Goal: Transaction & Acquisition: Book appointment/travel/reservation

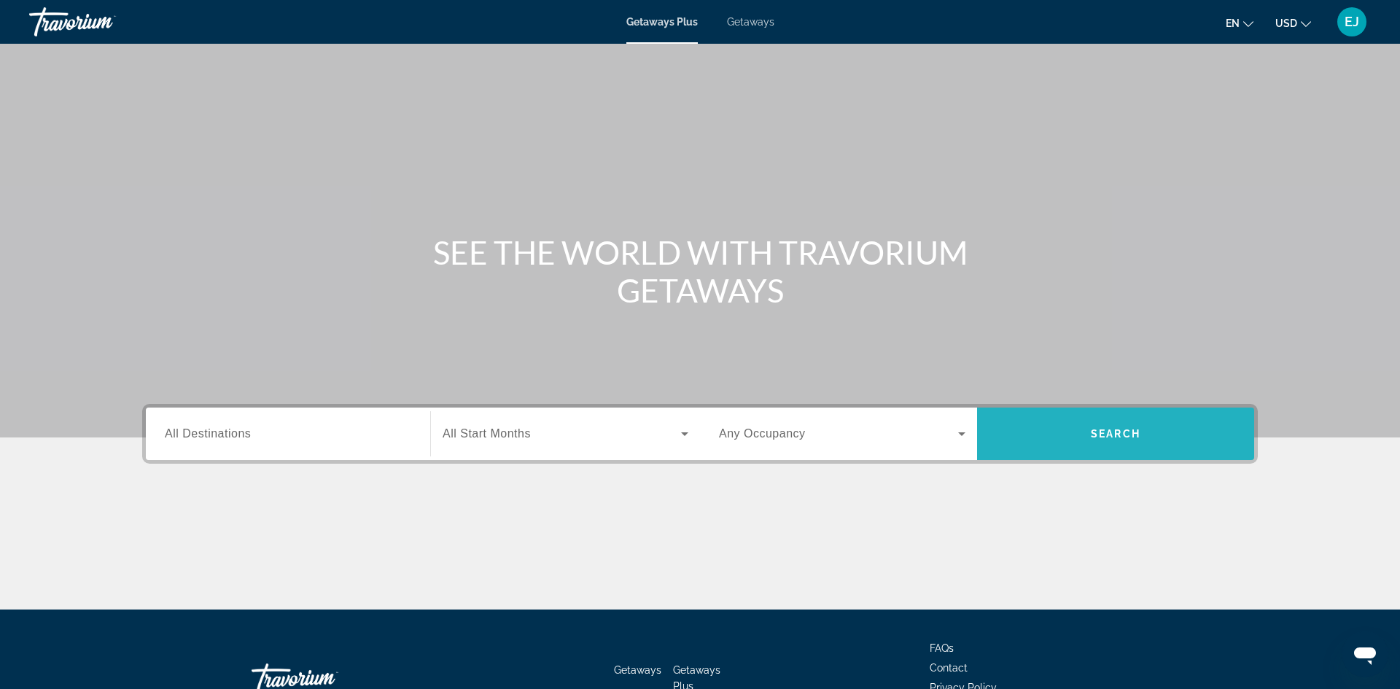
click at [1102, 437] on span "Search" at bounding box center [1116, 434] width 50 height 12
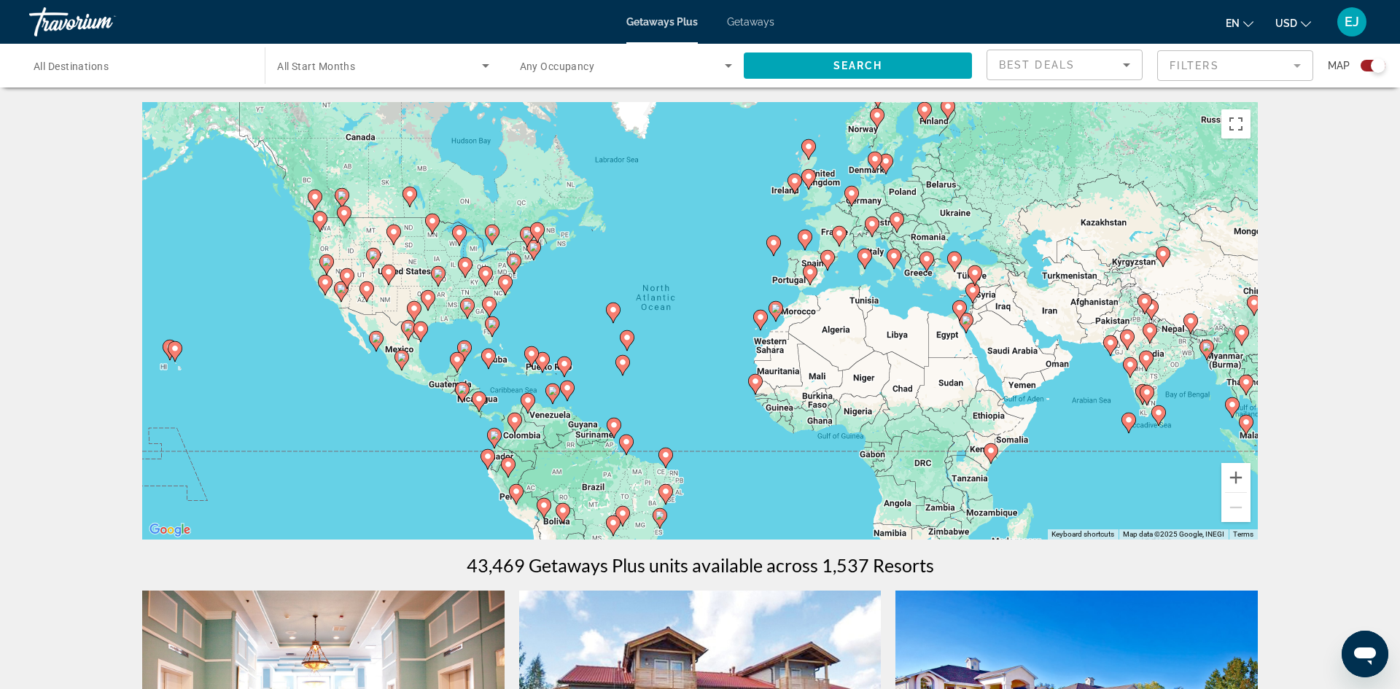
click at [415, 306] on image "Main content" at bounding box center [414, 308] width 9 height 9
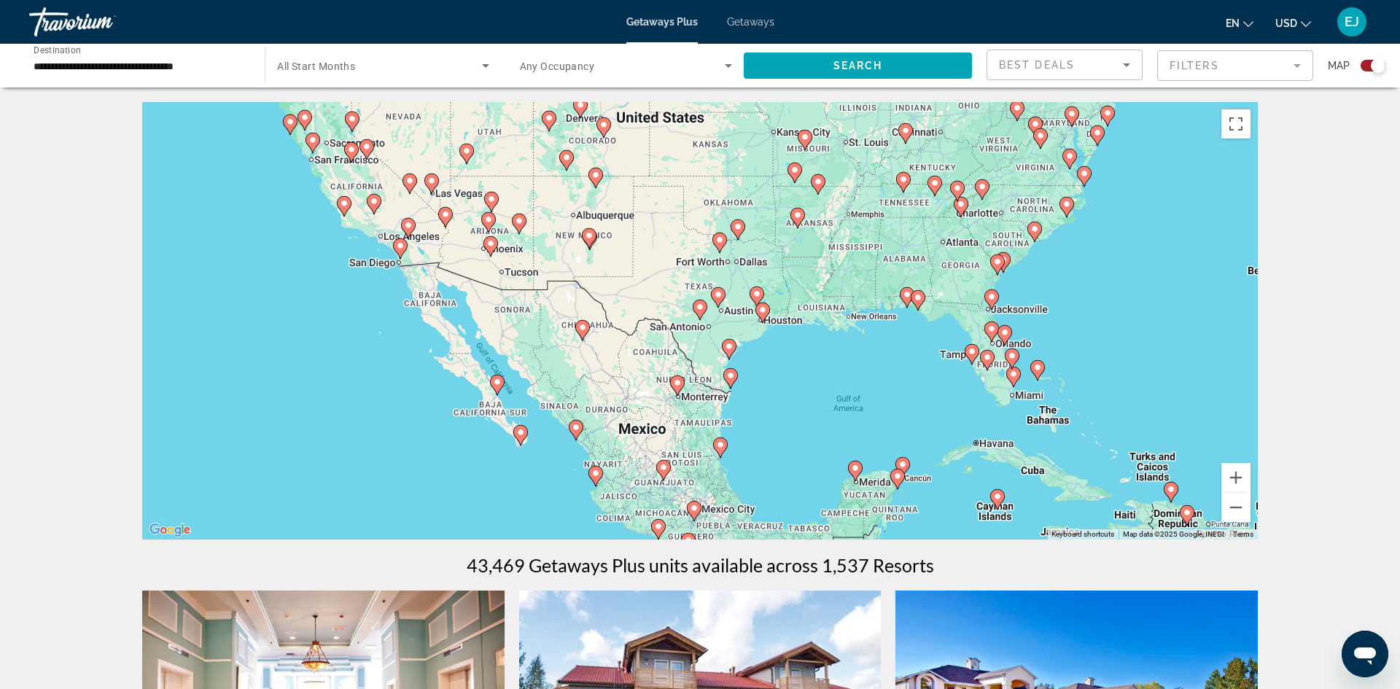
click at [721, 249] on icon "Main content" at bounding box center [719, 243] width 15 height 20
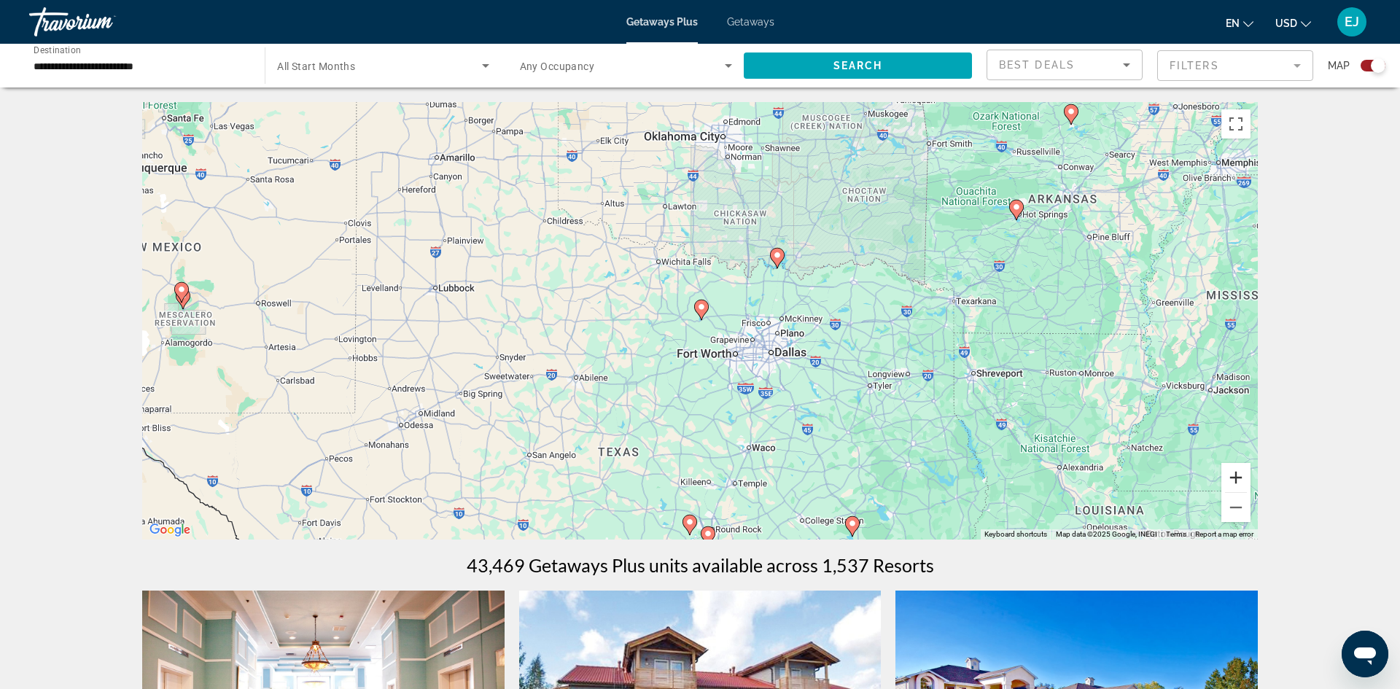
click at [1233, 475] on button "Zoom in" at bounding box center [1235, 477] width 29 height 29
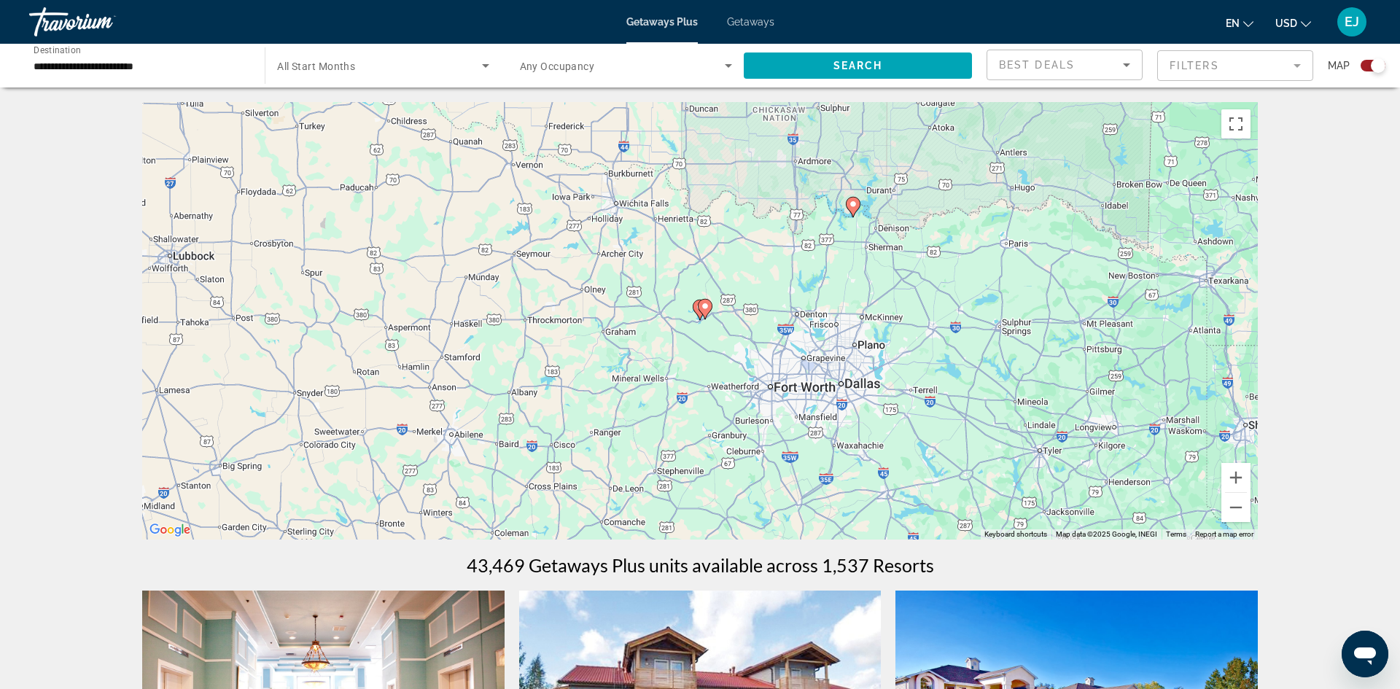
click at [846, 389] on div "To activate drag with keyboard, press Alt + Enter. Once in keyboard drag state,…" at bounding box center [699, 320] width 1115 height 437
click at [703, 307] on image "Main content" at bounding box center [705, 306] width 9 height 9
type input "**********"
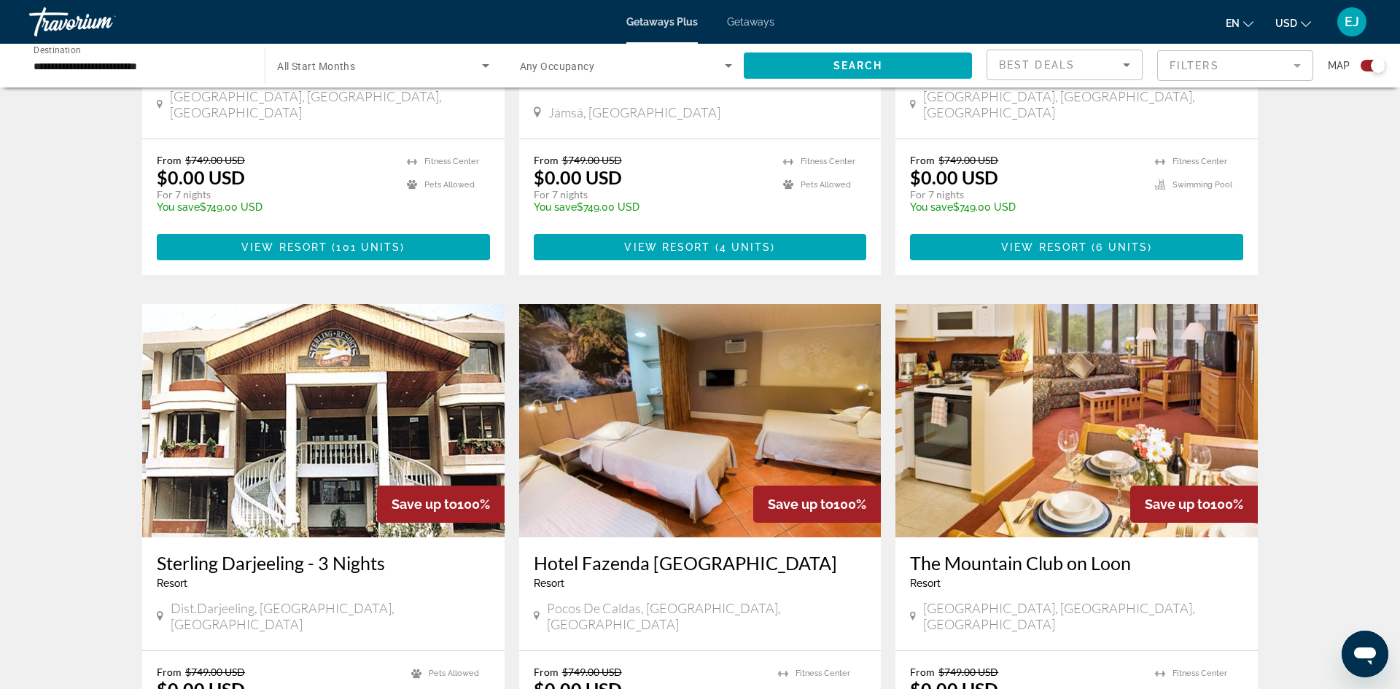
scroll to position [826, 0]
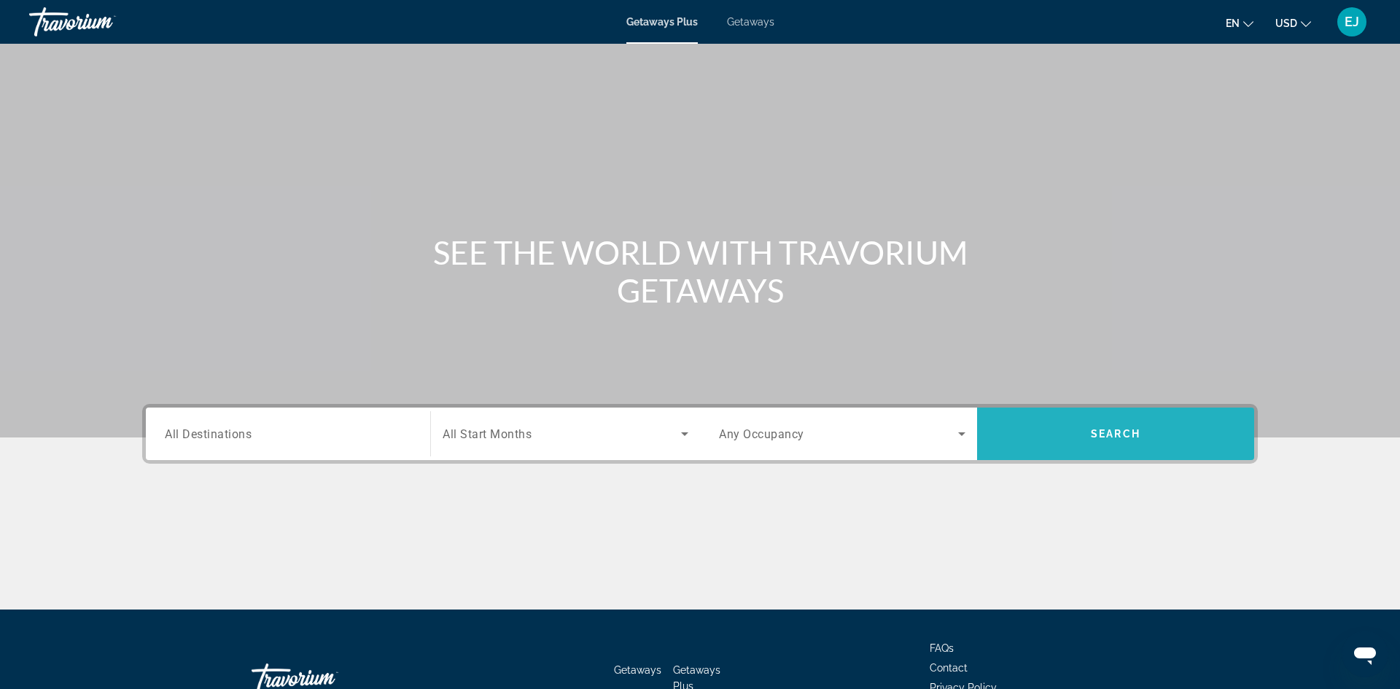
click at [1072, 429] on span "Search widget" at bounding box center [1115, 433] width 277 height 35
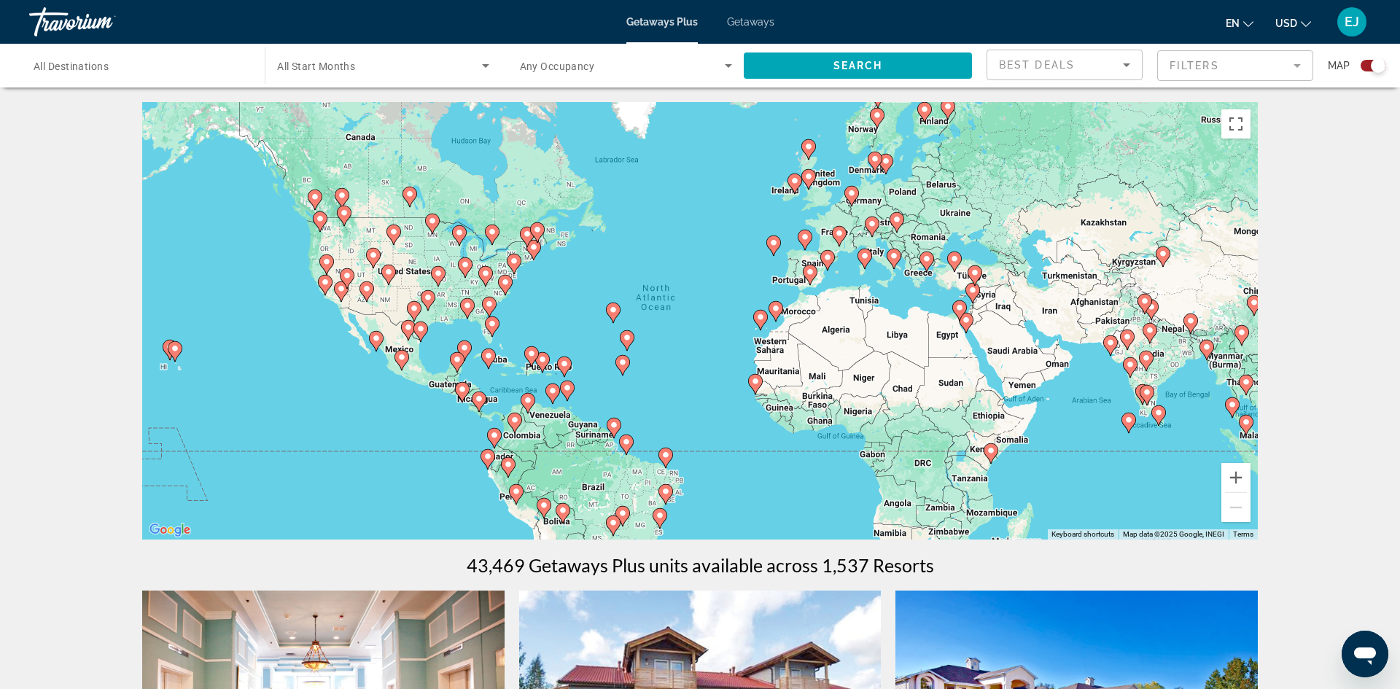
click at [120, 63] on input "Destination All Destinations" at bounding box center [140, 66] width 212 height 17
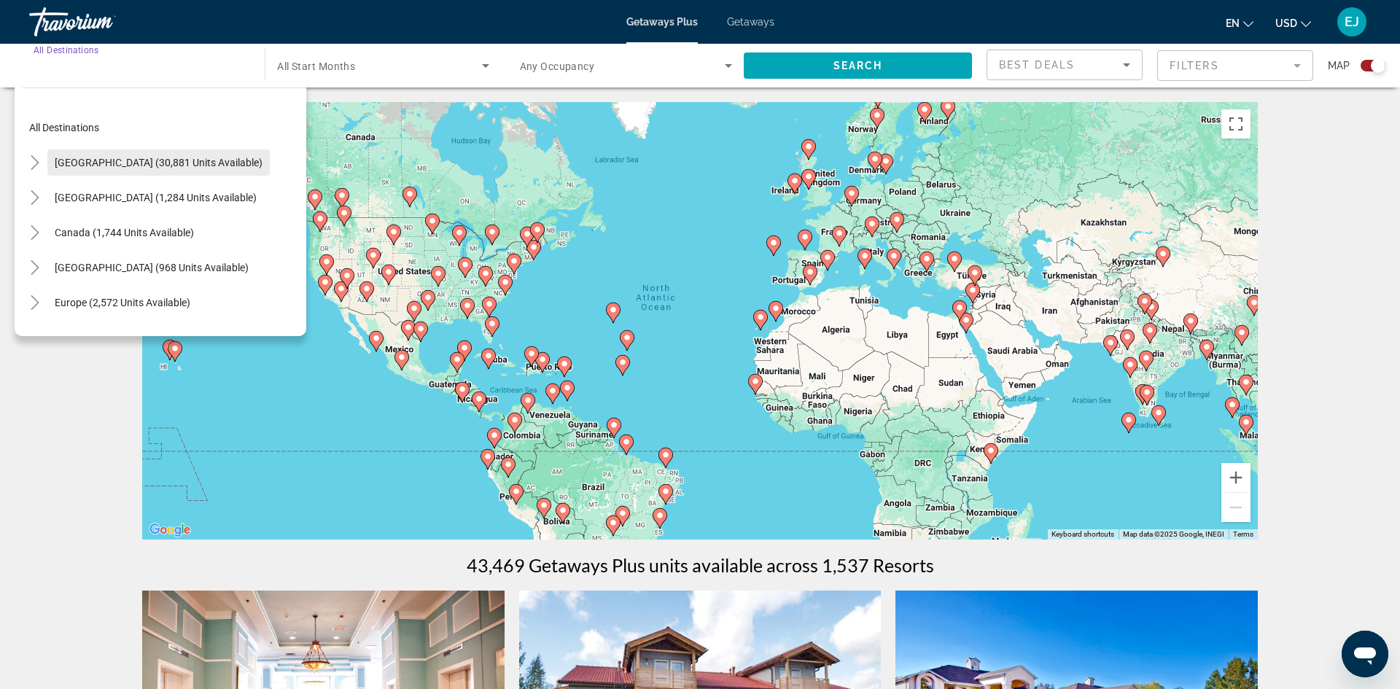
click at [111, 163] on span "[GEOGRAPHIC_DATA] (30,881 units available)" at bounding box center [159, 163] width 208 height 12
type input "**********"
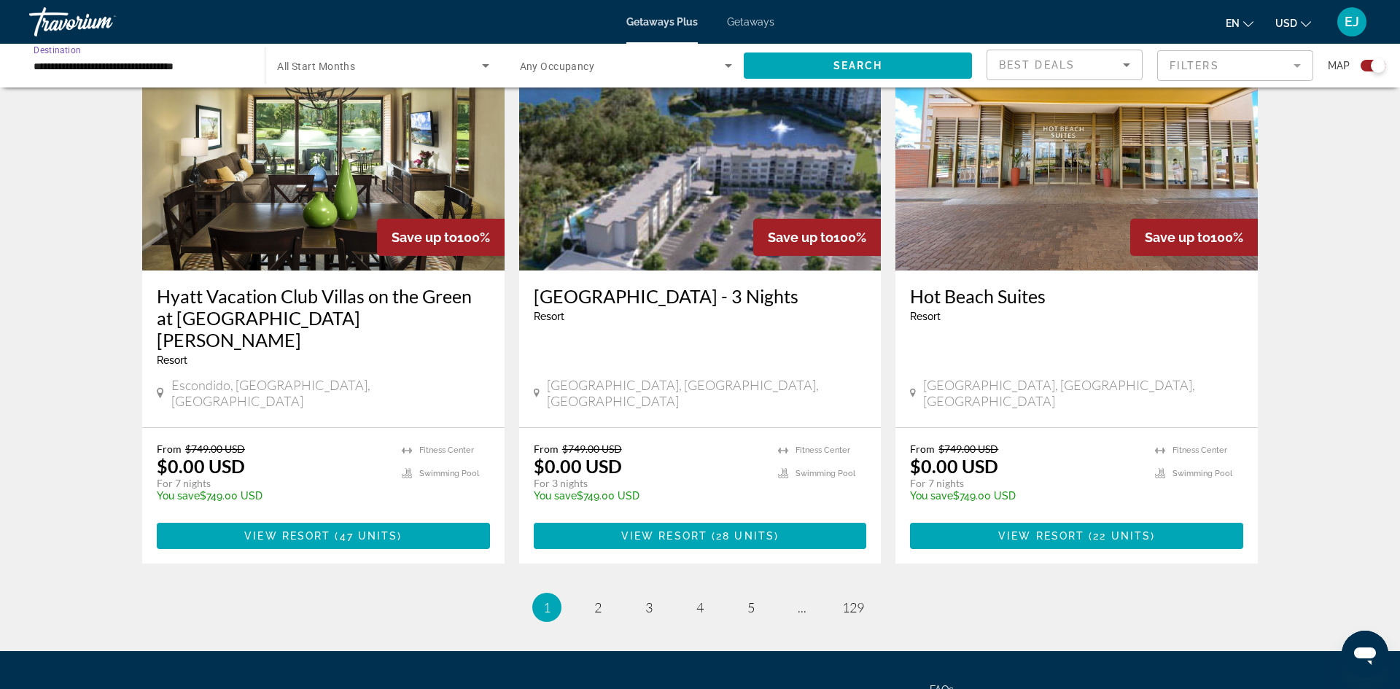
scroll to position [2116, 0]
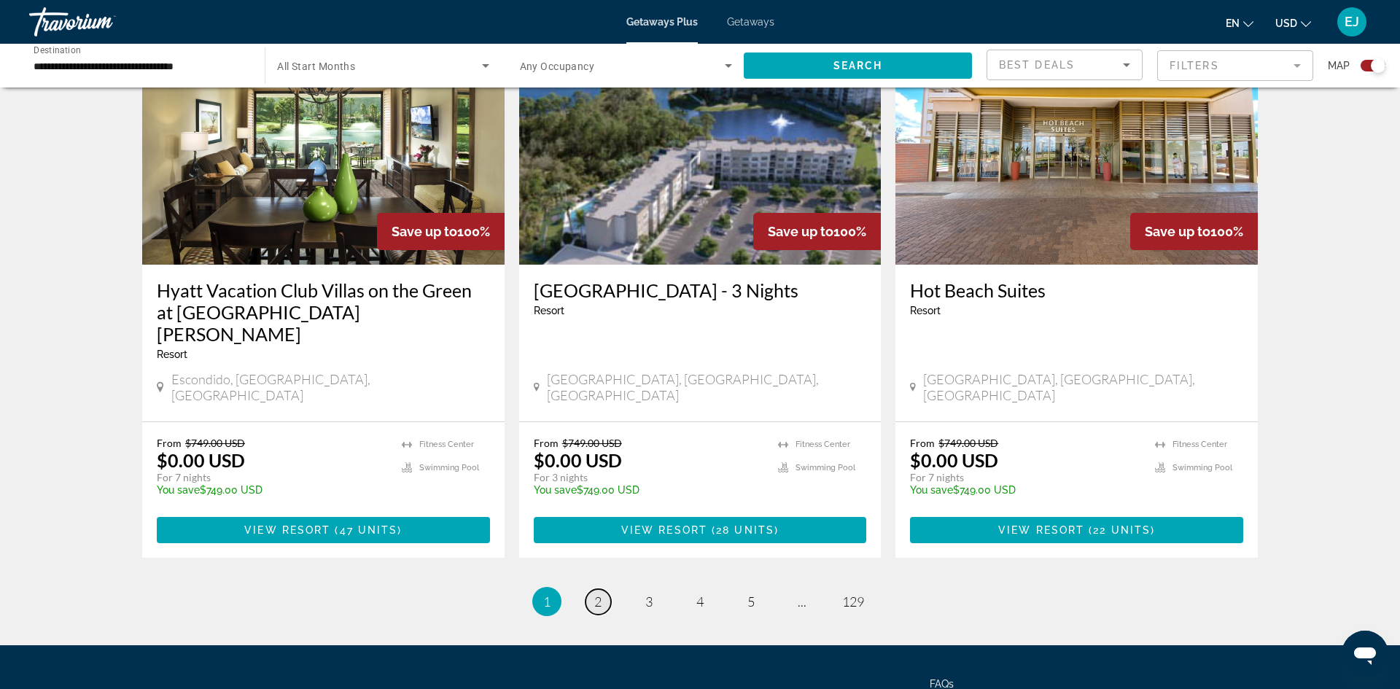
click at [598, 593] on span "2" at bounding box center [597, 601] width 7 height 16
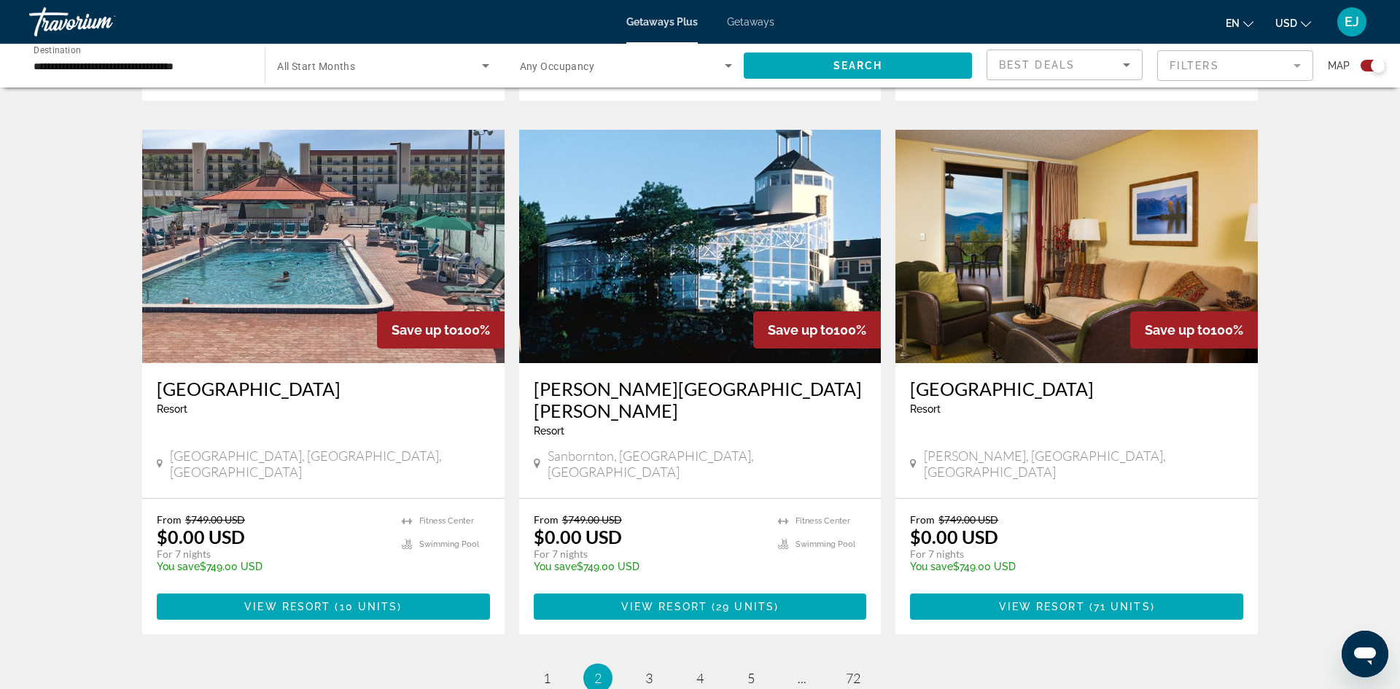
scroll to position [2045, 0]
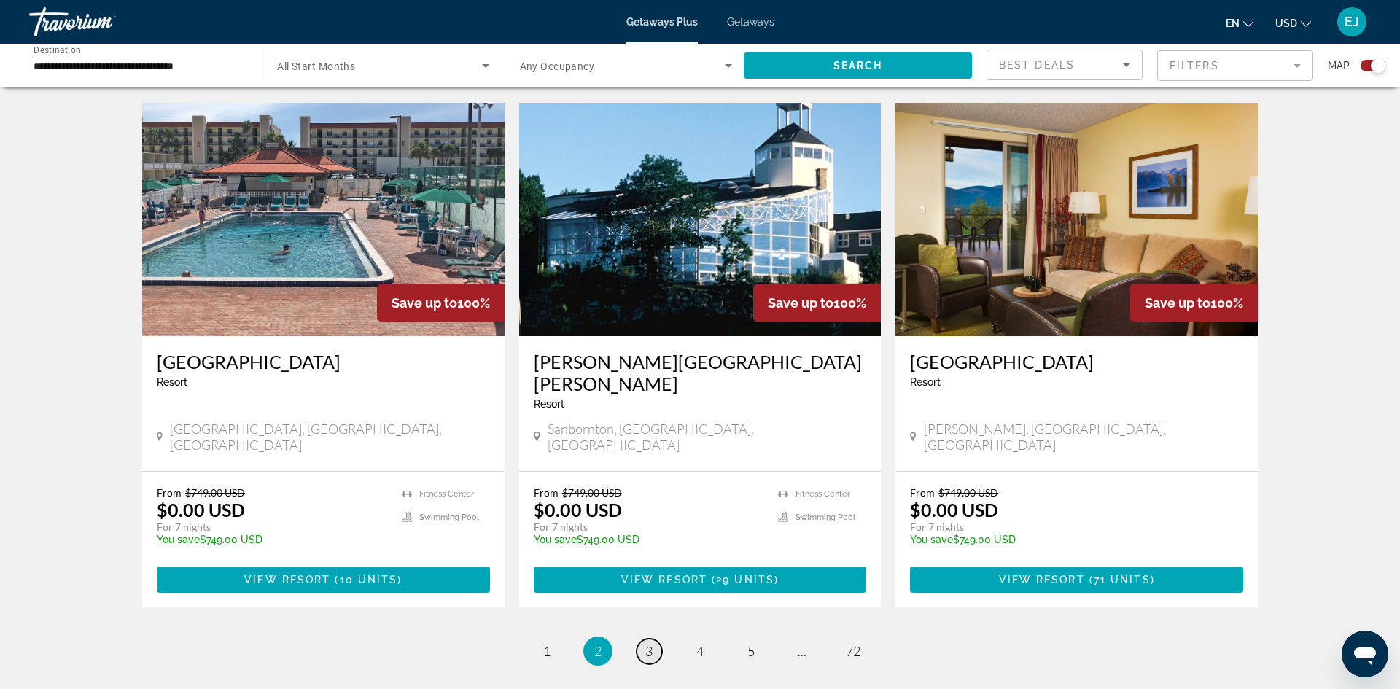
click at [650, 643] on span "3" at bounding box center [648, 651] width 7 height 16
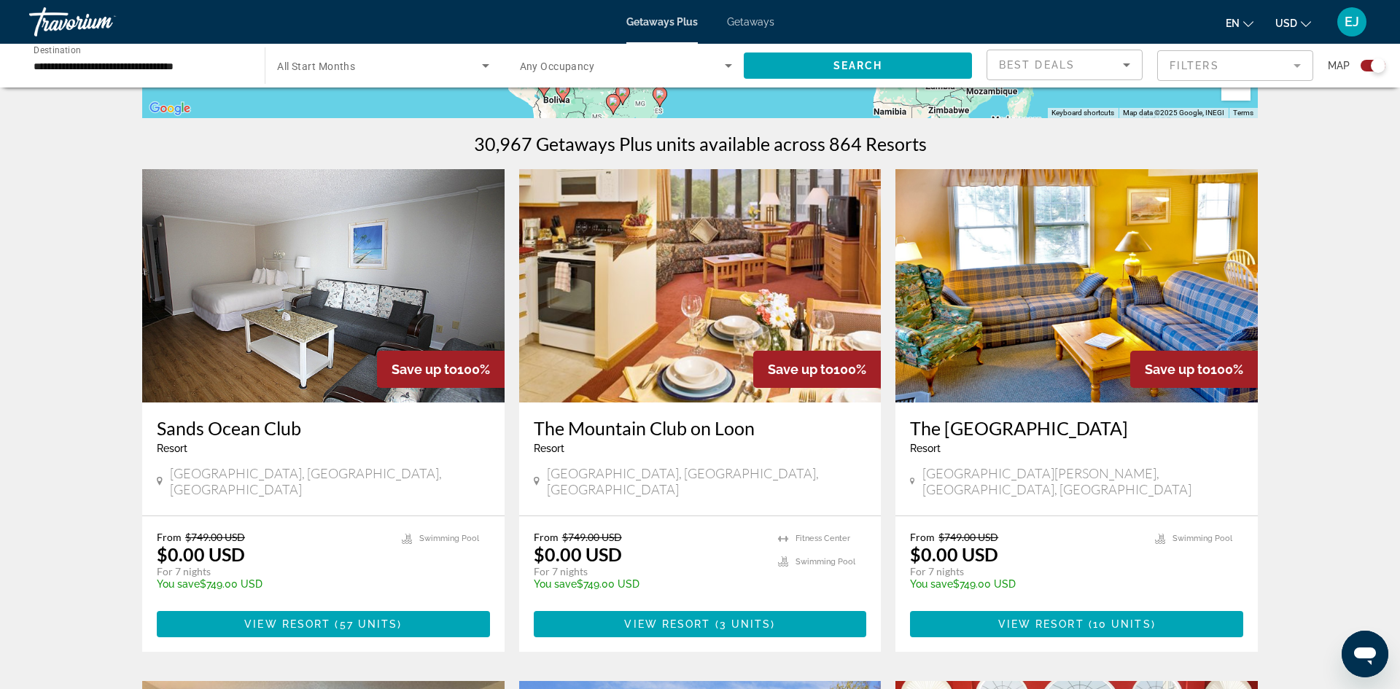
scroll to position [418, 0]
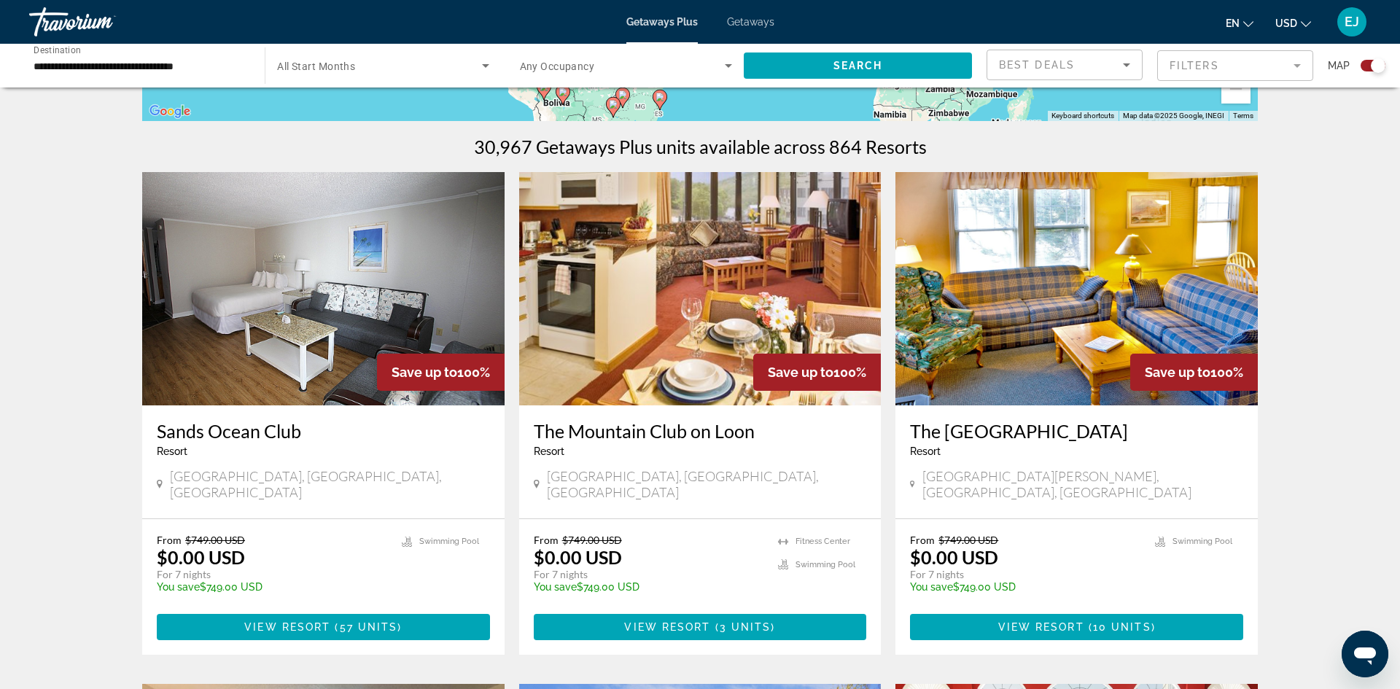
click at [286, 323] on img "Main content" at bounding box center [323, 288] width 362 height 233
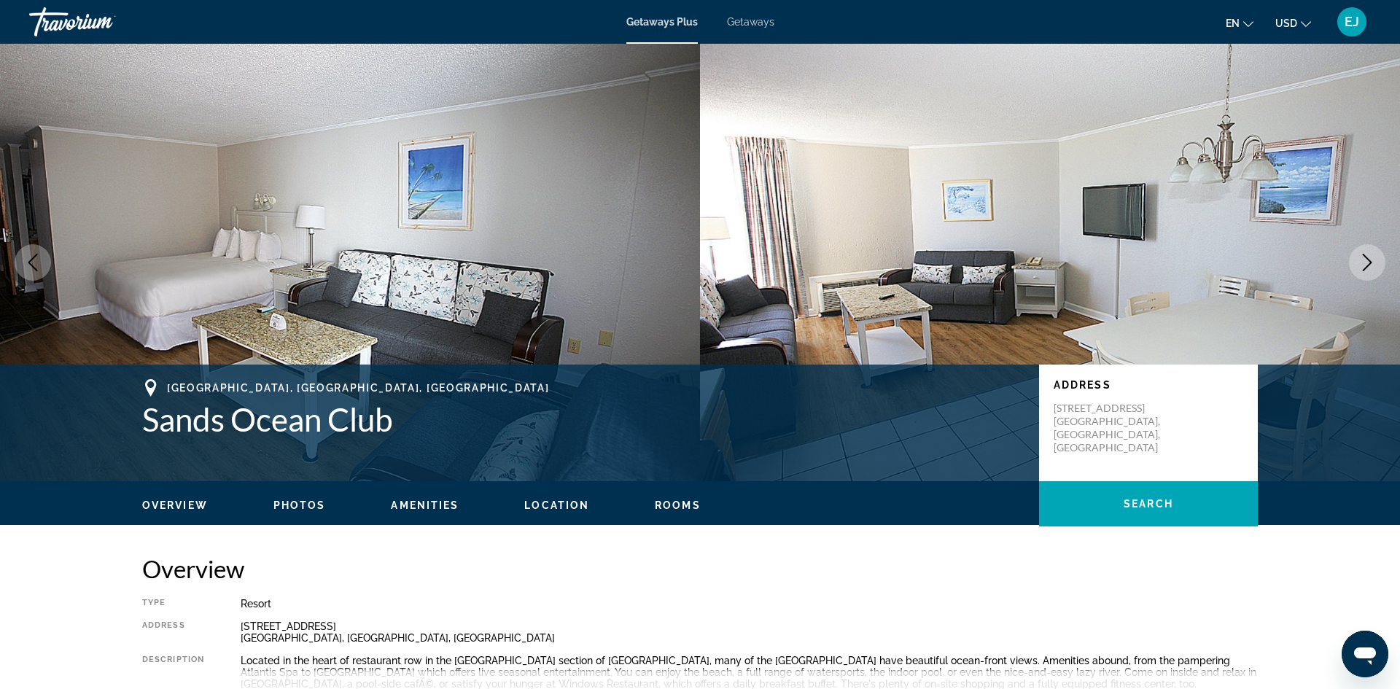
click at [1367, 260] on icon "Next image" at bounding box center [1366, 262] width 17 height 17
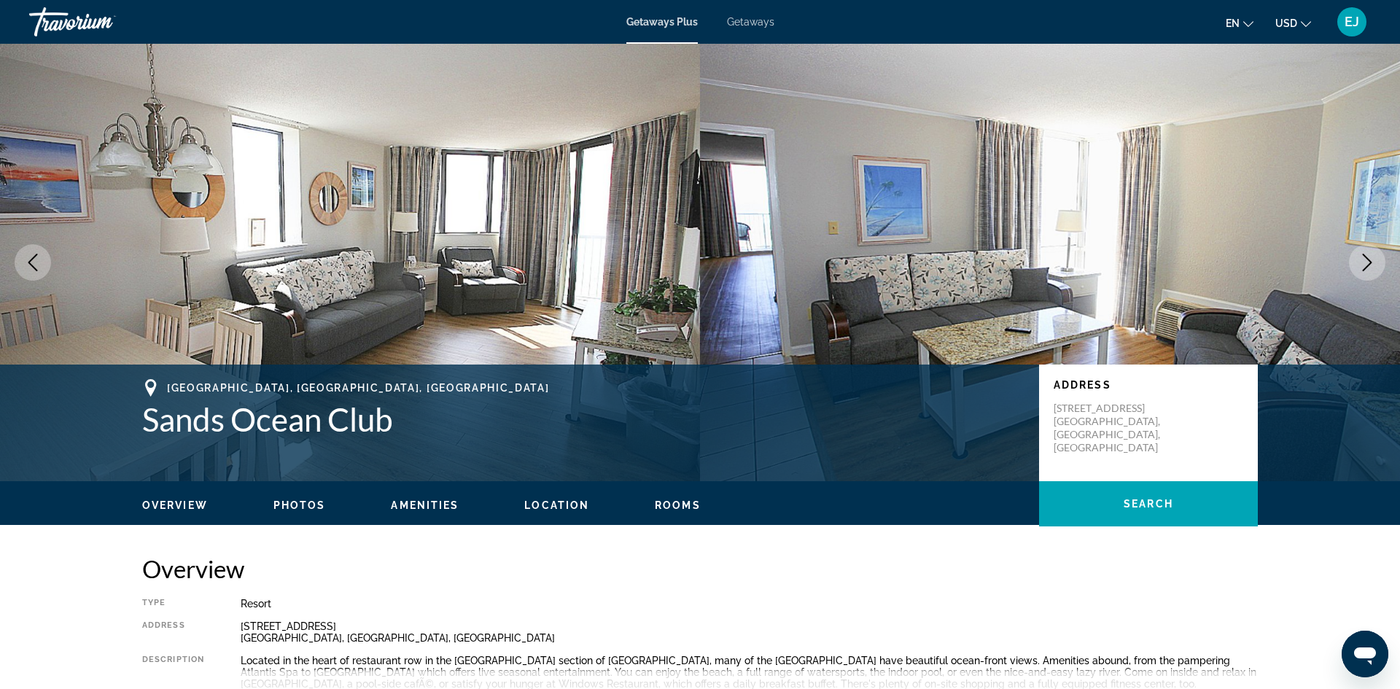
click at [1367, 260] on icon "Next image" at bounding box center [1366, 262] width 17 height 17
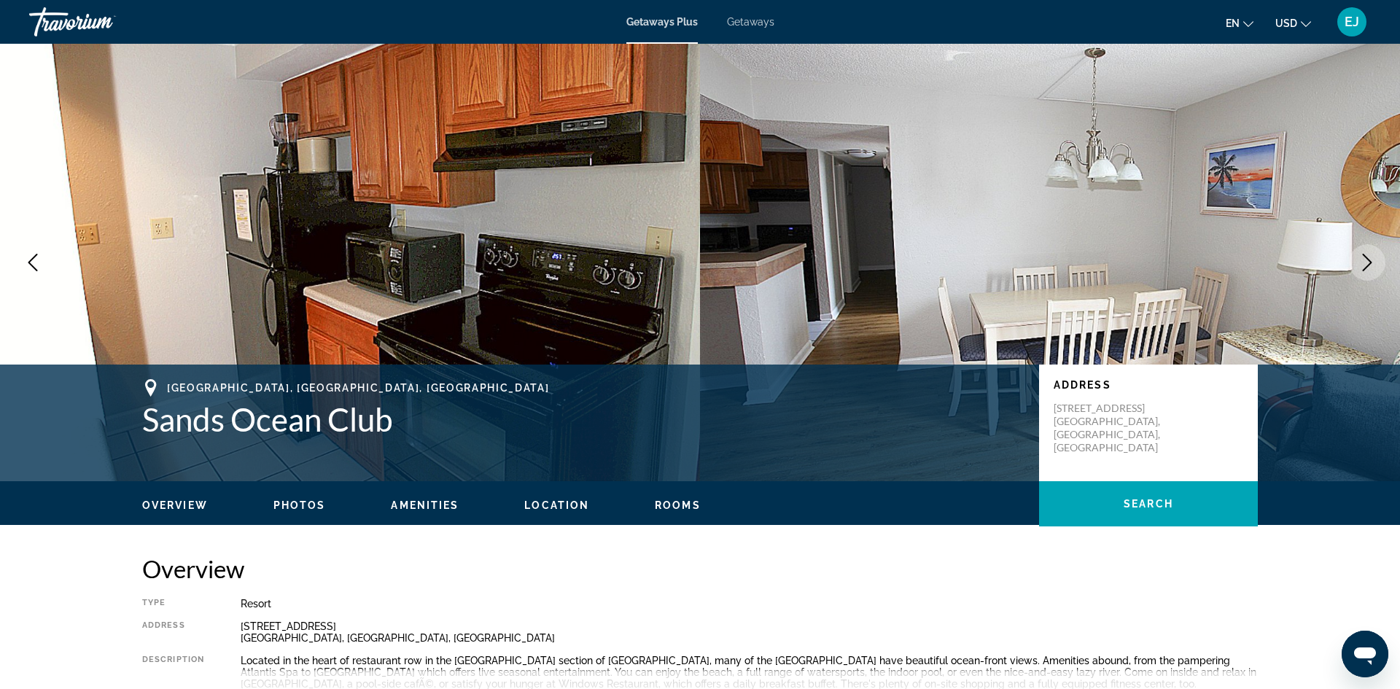
click at [1367, 260] on icon "Next image" at bounding box center [1366, 262] width 17 height 17
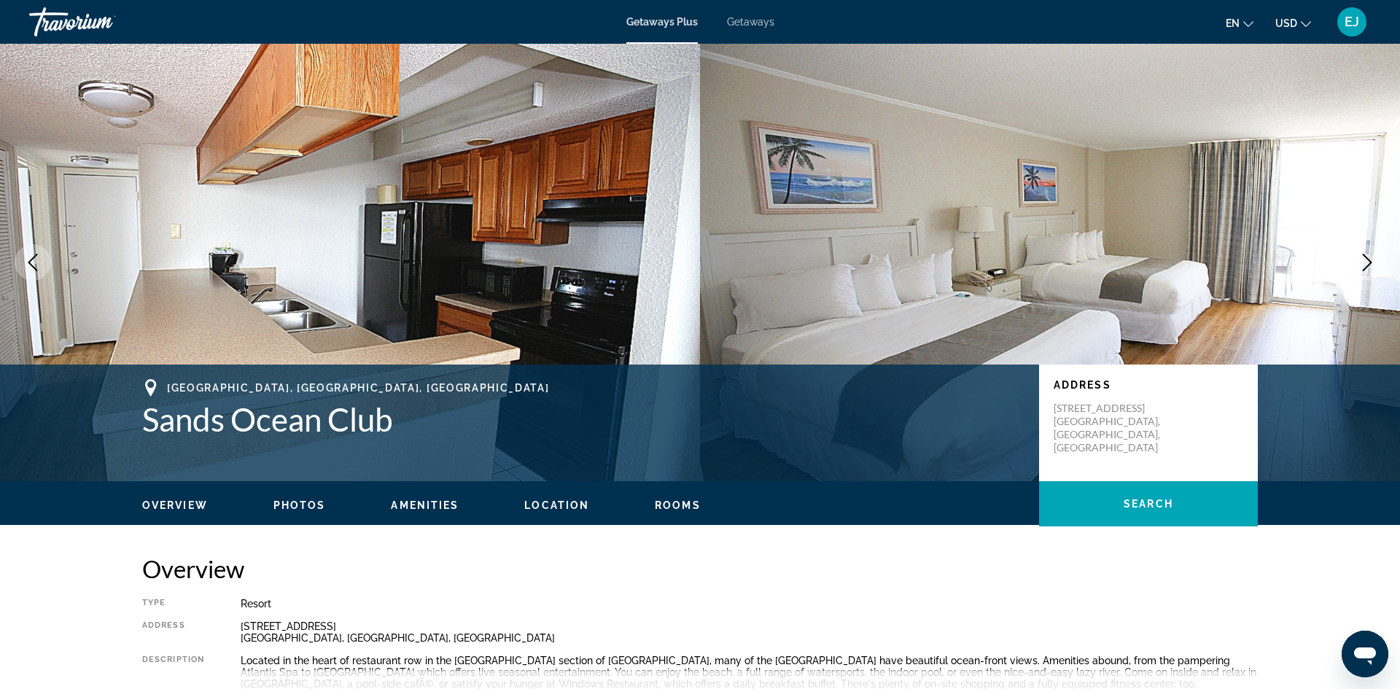
click at [1367, 260] on icon "Next image" at bounding box center [1366, 262] width 17 height 17
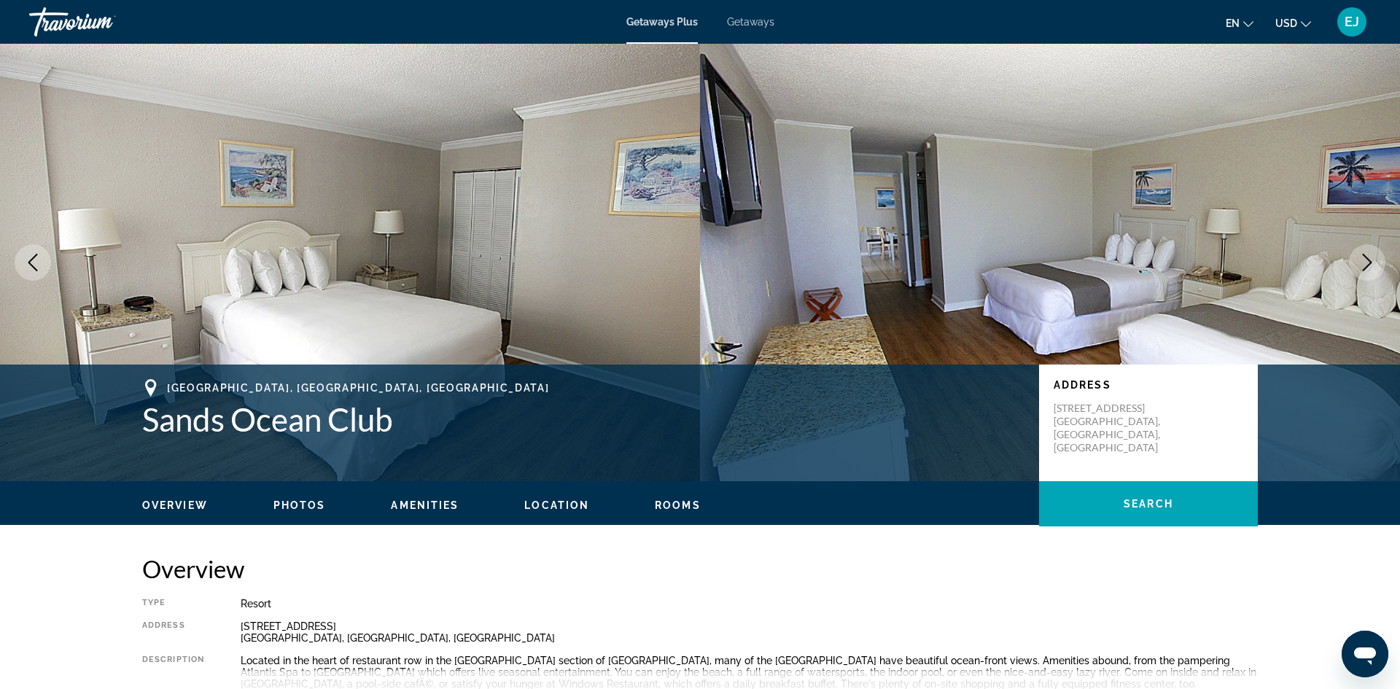
click at [1367, 260] on icon "Next image" at bounding box center [1366, 262] width 17 height 17
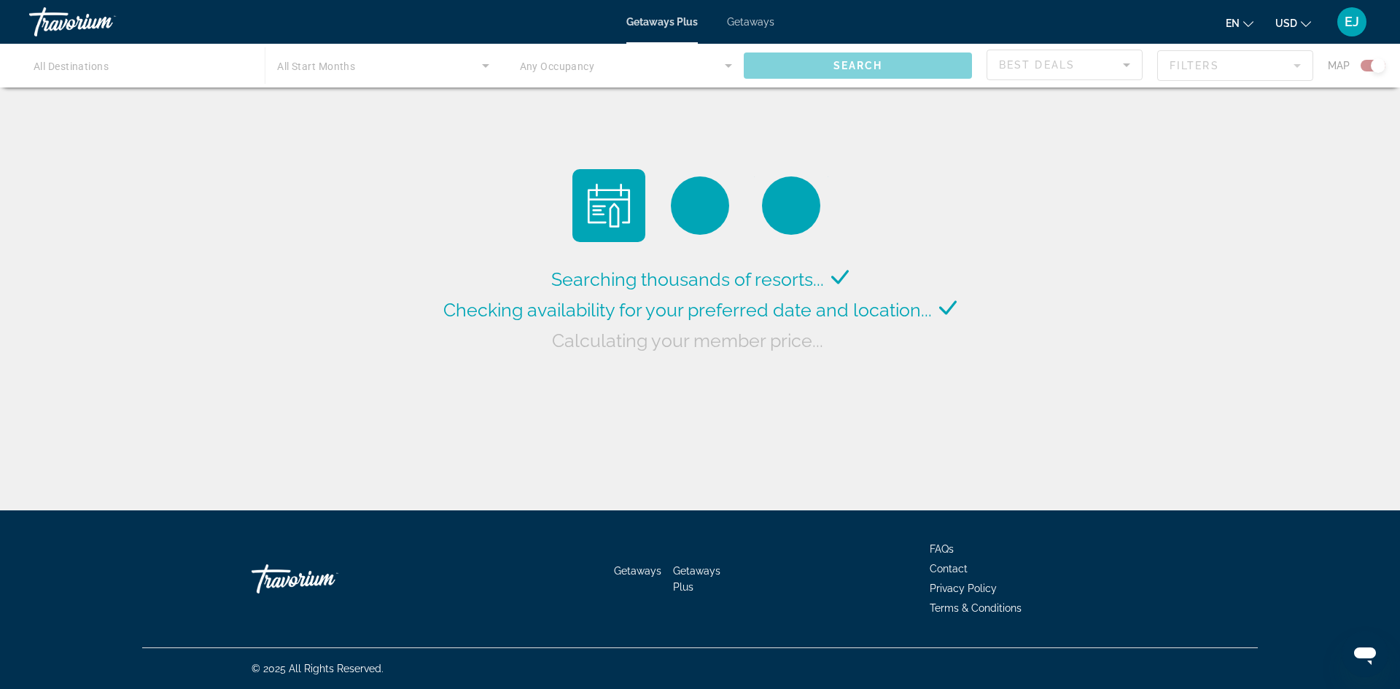
click at [56, 61] on div "Main content" at bounding box center [700, 66] width 1400 height 44
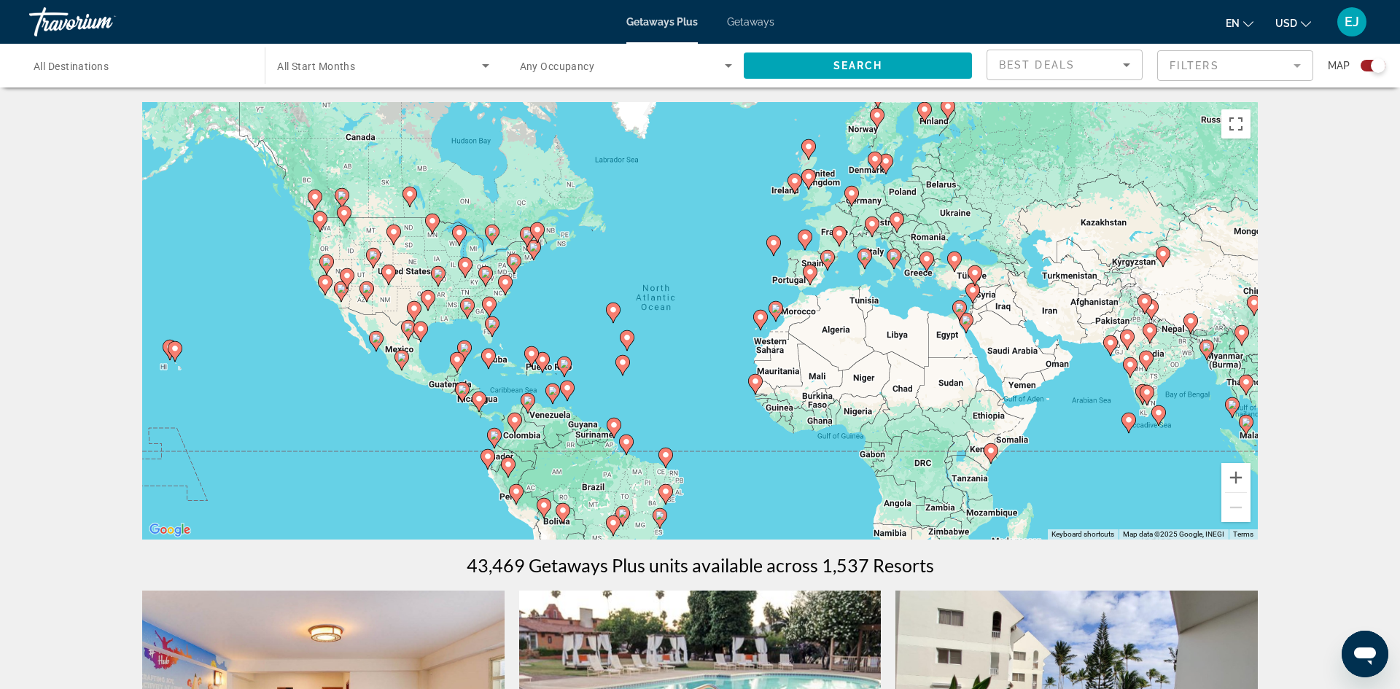
click at [172, 347] on image "Main content" at bounding box center [175, 348] width 9 height 9
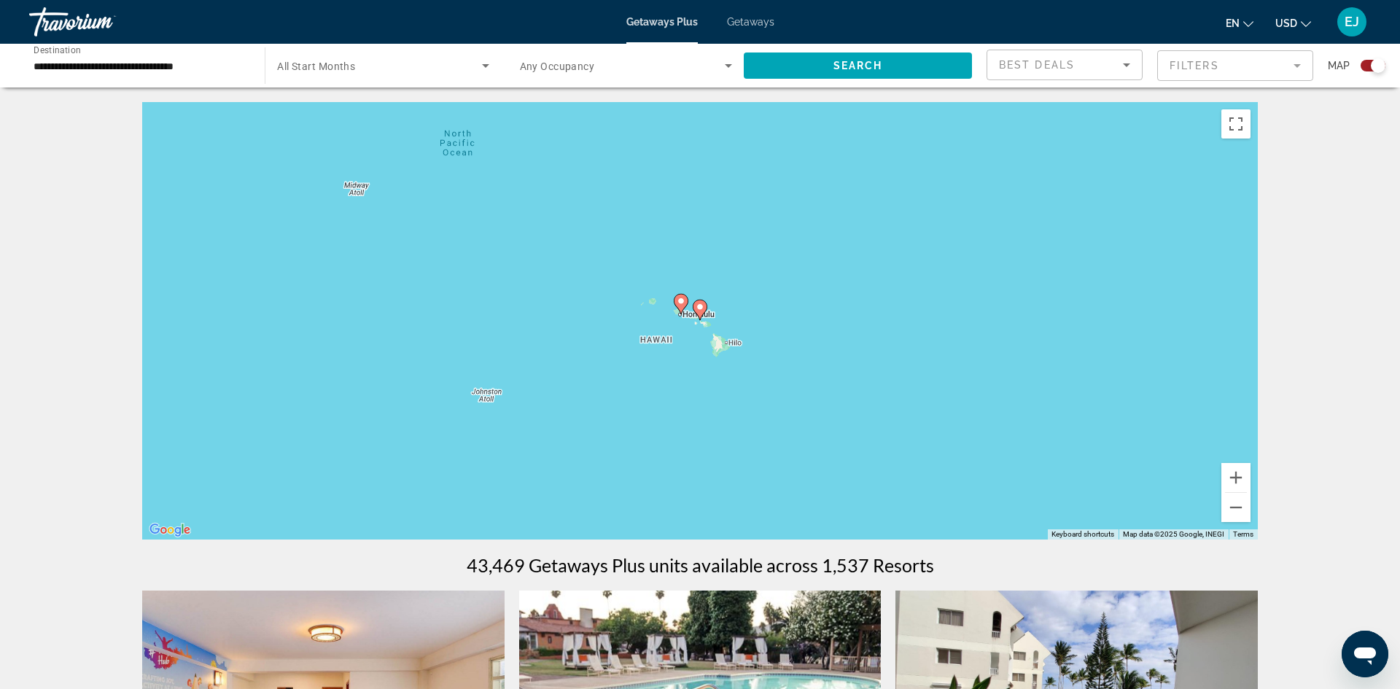
click at [701, 305] on image "Main content" at bounding box center [699, 307] width 9 height 9
type input "**********"
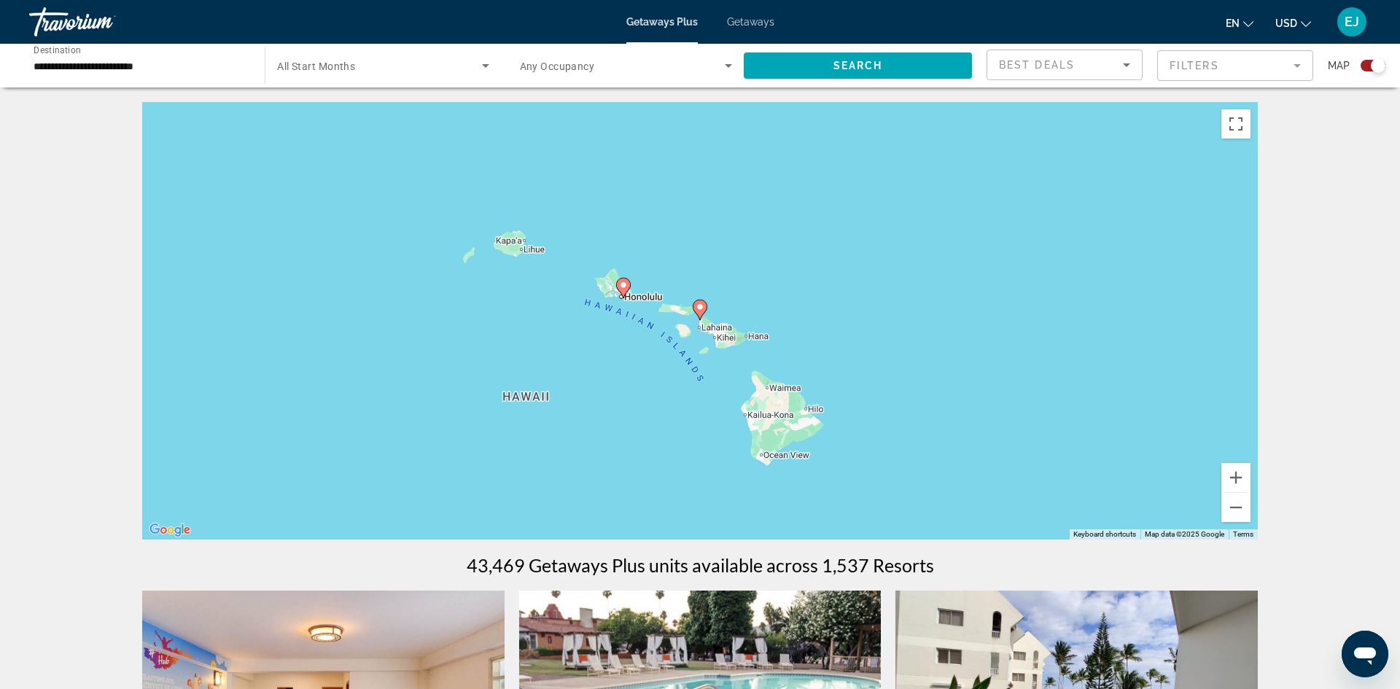
click at [625, 284] on image "Main content" at bounding box center [623, 285] width 9 height 9
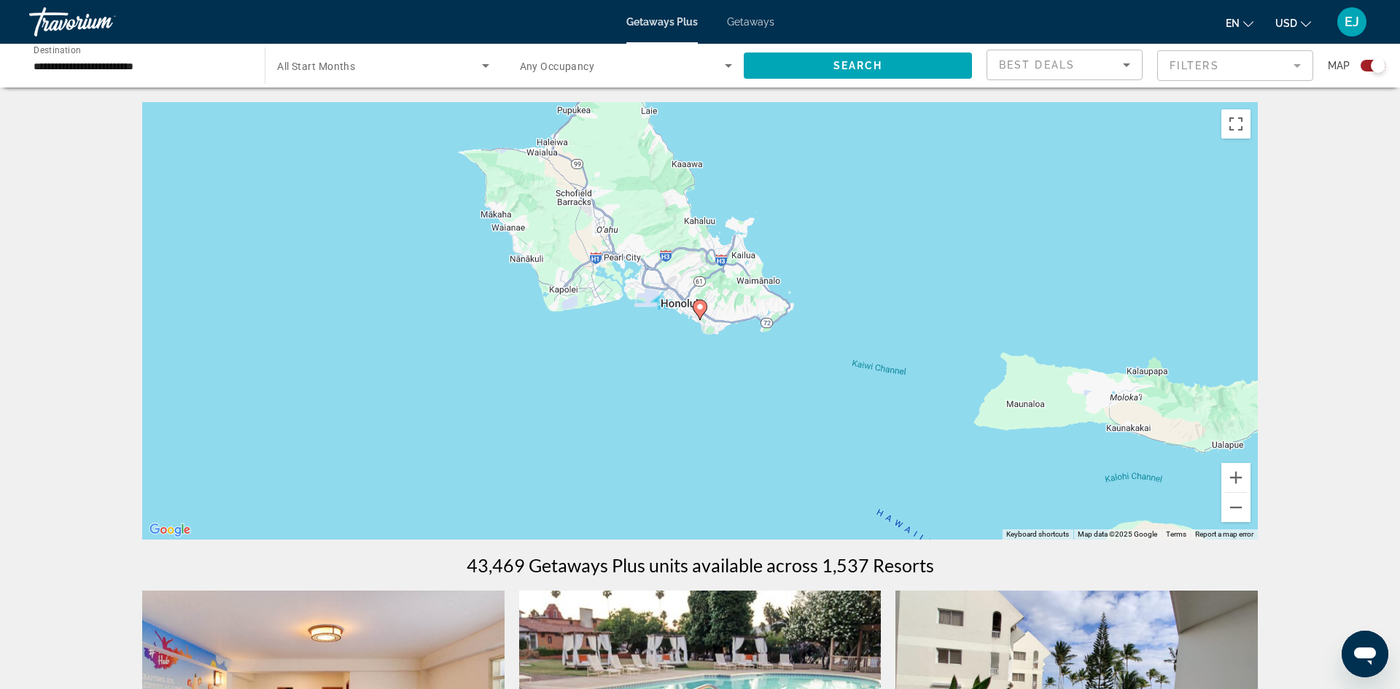
click at [701, 303] on image "Main content" at bounding box center [699, 307] width 9 height 9
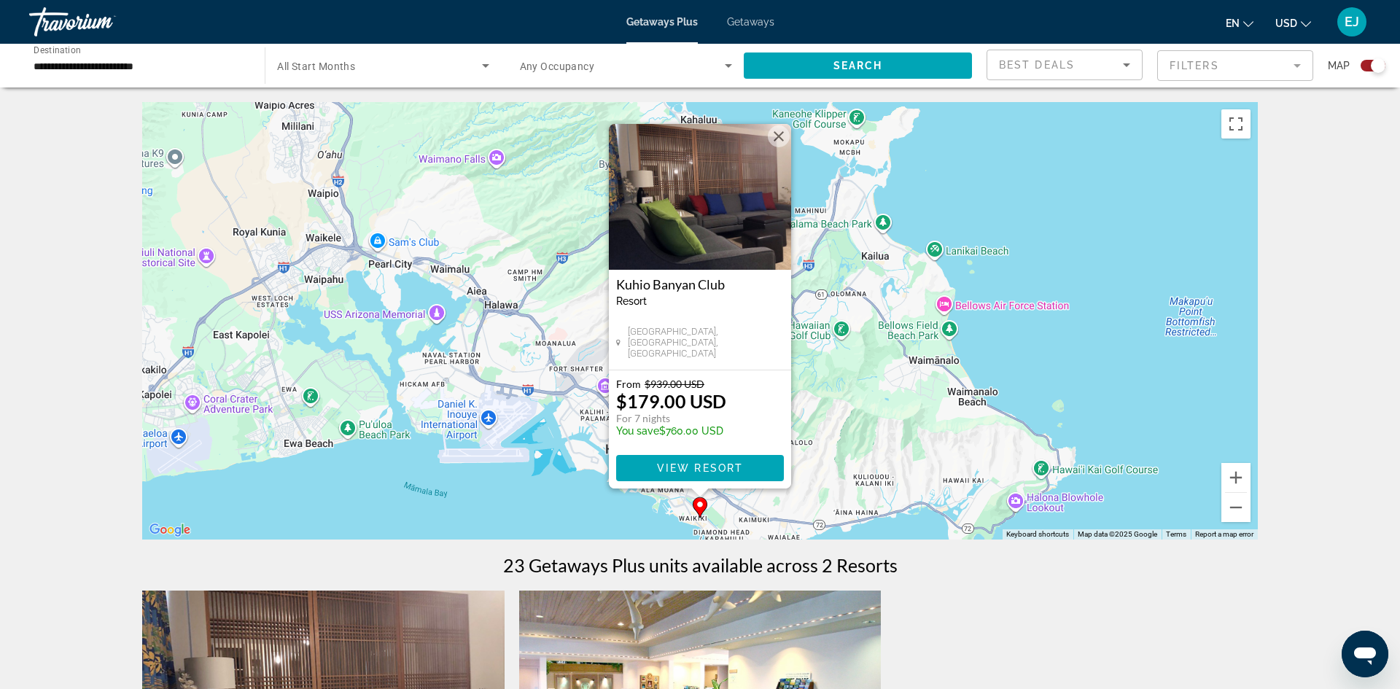
click at [690, 215] on img "Main content" at bounding box center [700, 197] width 182 height 146
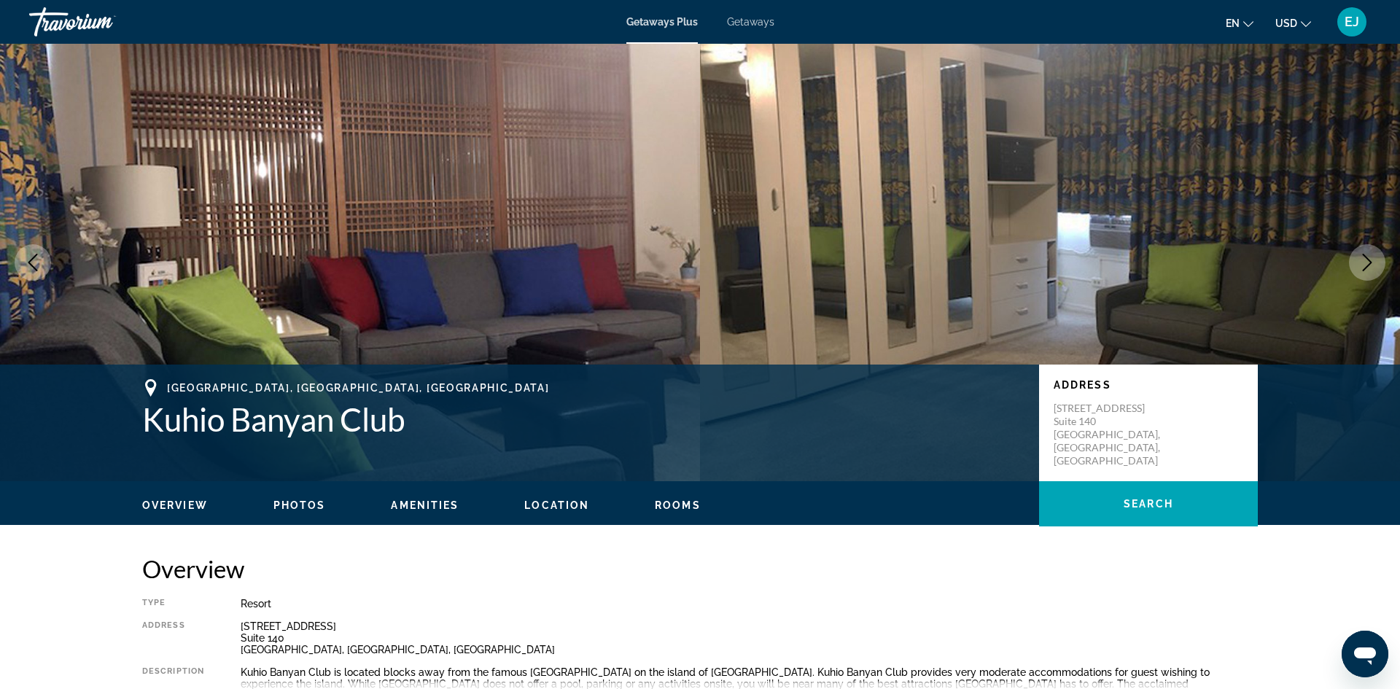
click at [690, 215] on img "Main content" at bounding box center [350, 262] width 700 height 437
click at [1366, 258] on icon "Next image" at bounding box center [1366, 262] width 9 height 17
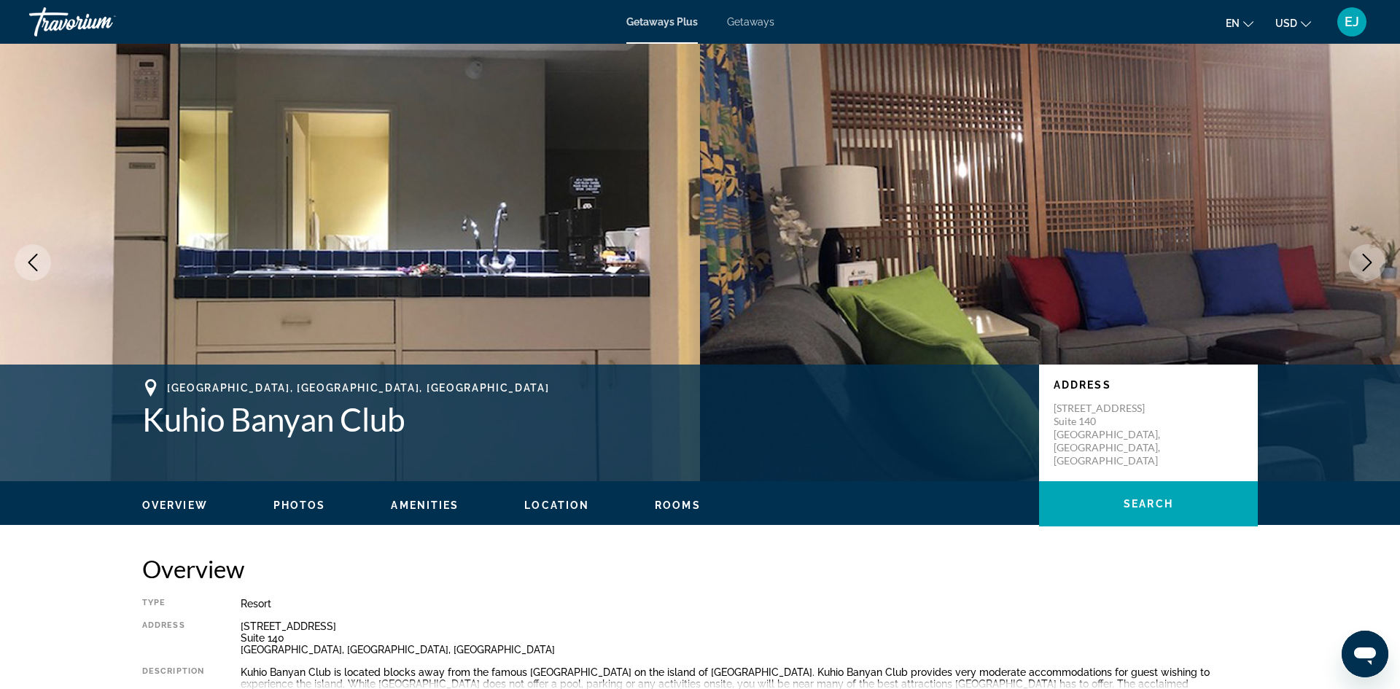
click at [1366, 258] on icon "Next image" at bounding box center [1366, 262] width 9 height 17
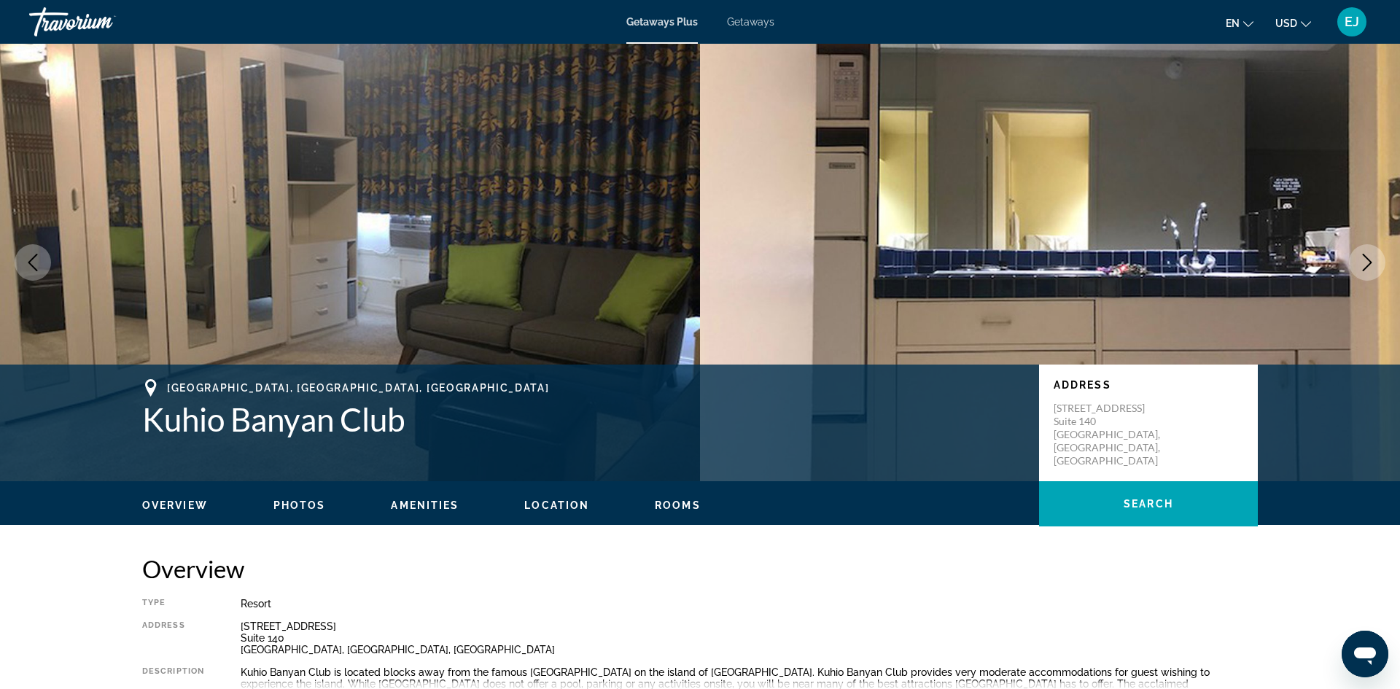
click at [1366, 258] on icon "Next image" at bounding box center [1366, 262] width 9 height 17
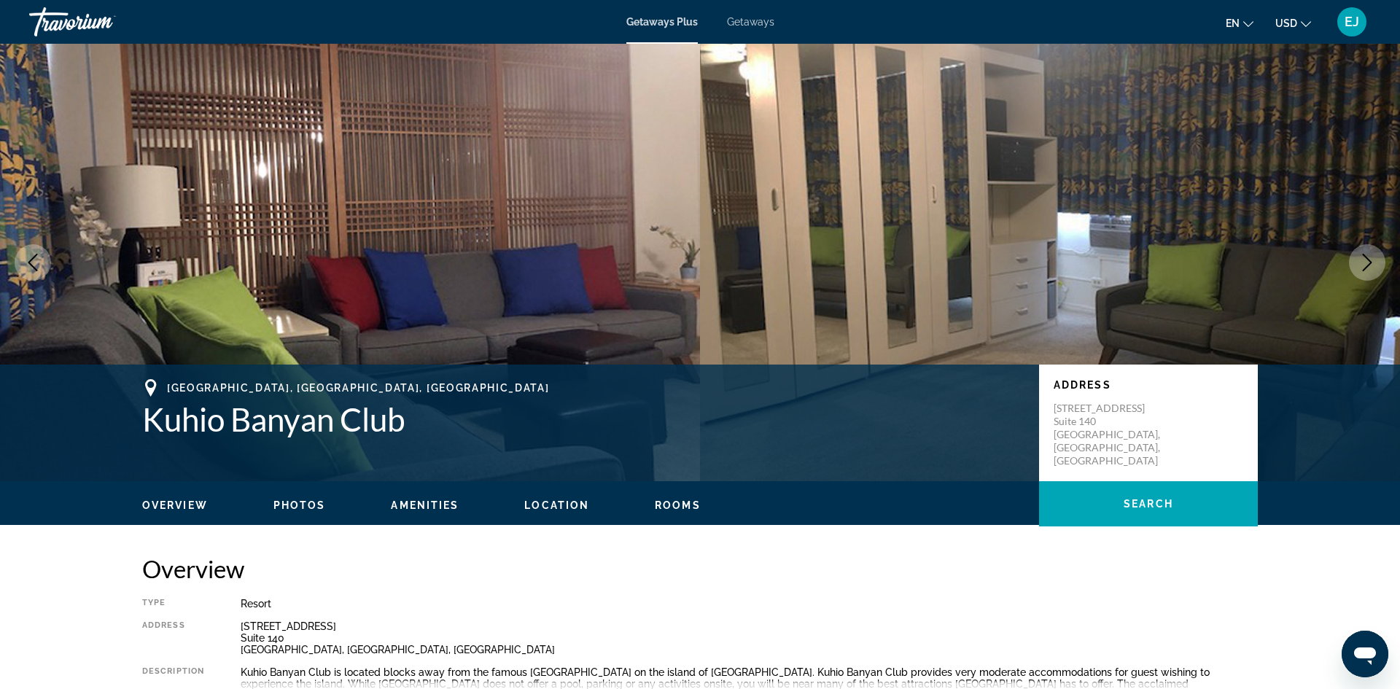
click at [1366, 258] on icon "Next image" at bounding box center [1366, 262] width 9 height 17
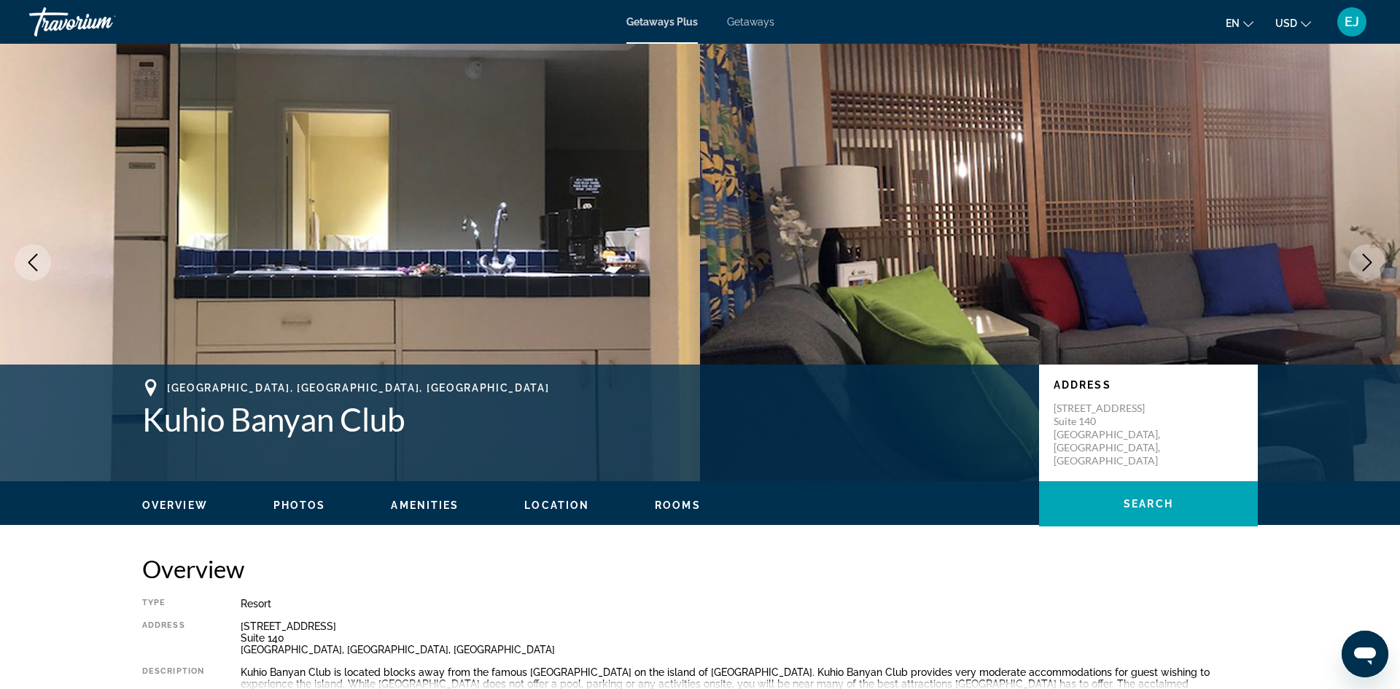
click at [1366, 258] on icon "Next image" at bounding box center [1366, 262] width 9 height 17
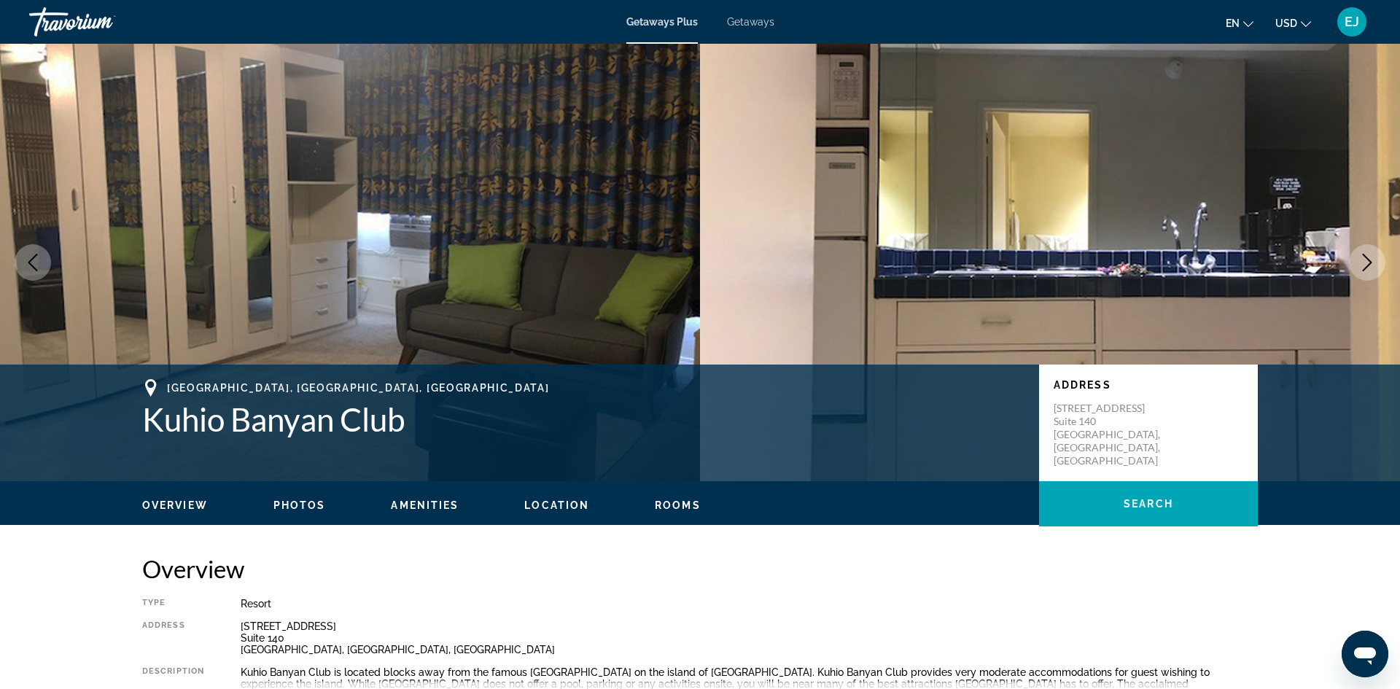
click at [1371, 260] on icon "Next image" at bounding box center [1366, 262] width 17 height 17
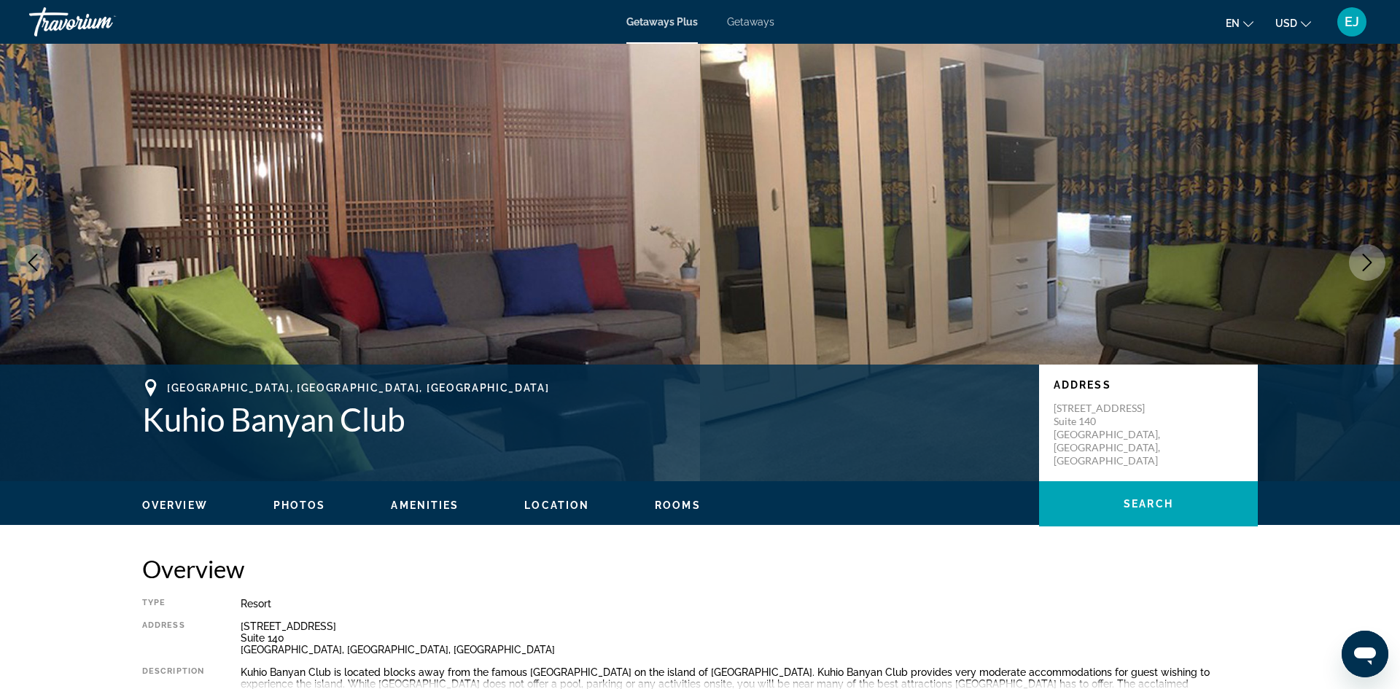
click at [1371, 260] on icon "Next image" at bounding box center [1366, 262] width 17 height 17
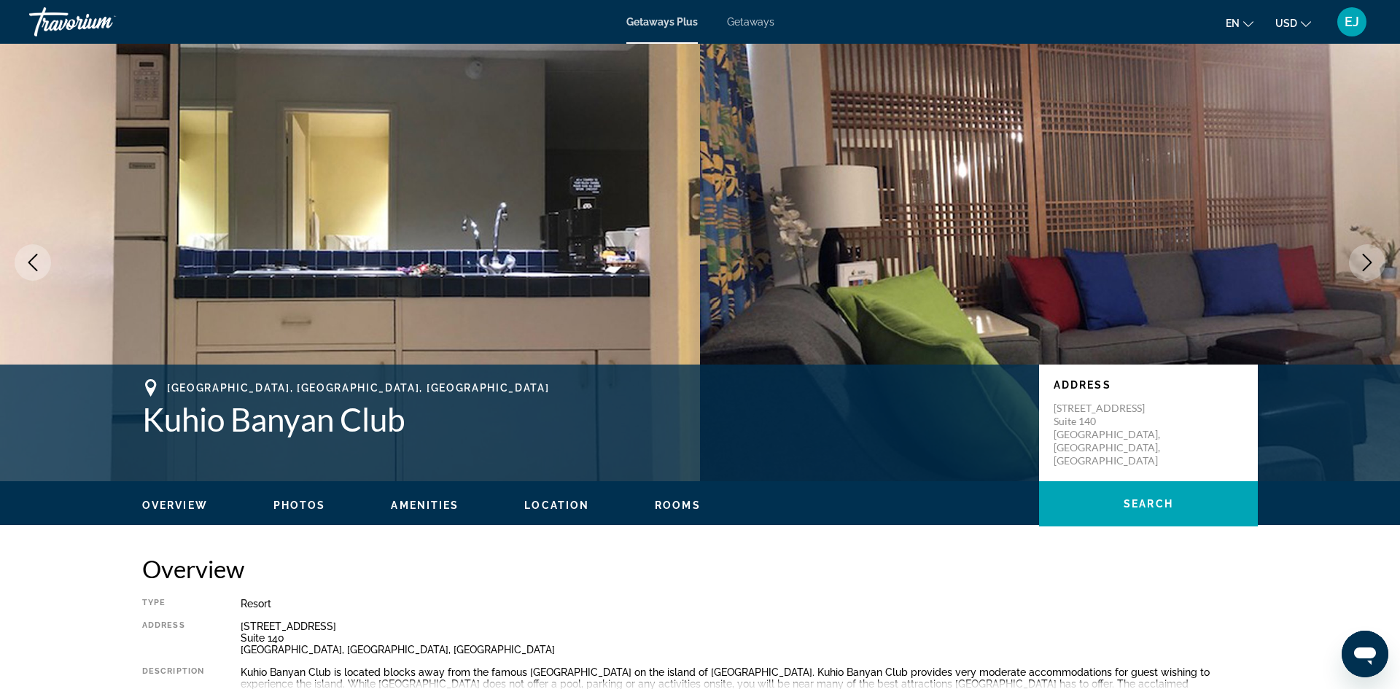
click at [1371, 260] on icon "Next image" at bounding box center [1366, 262] width 17 height 17
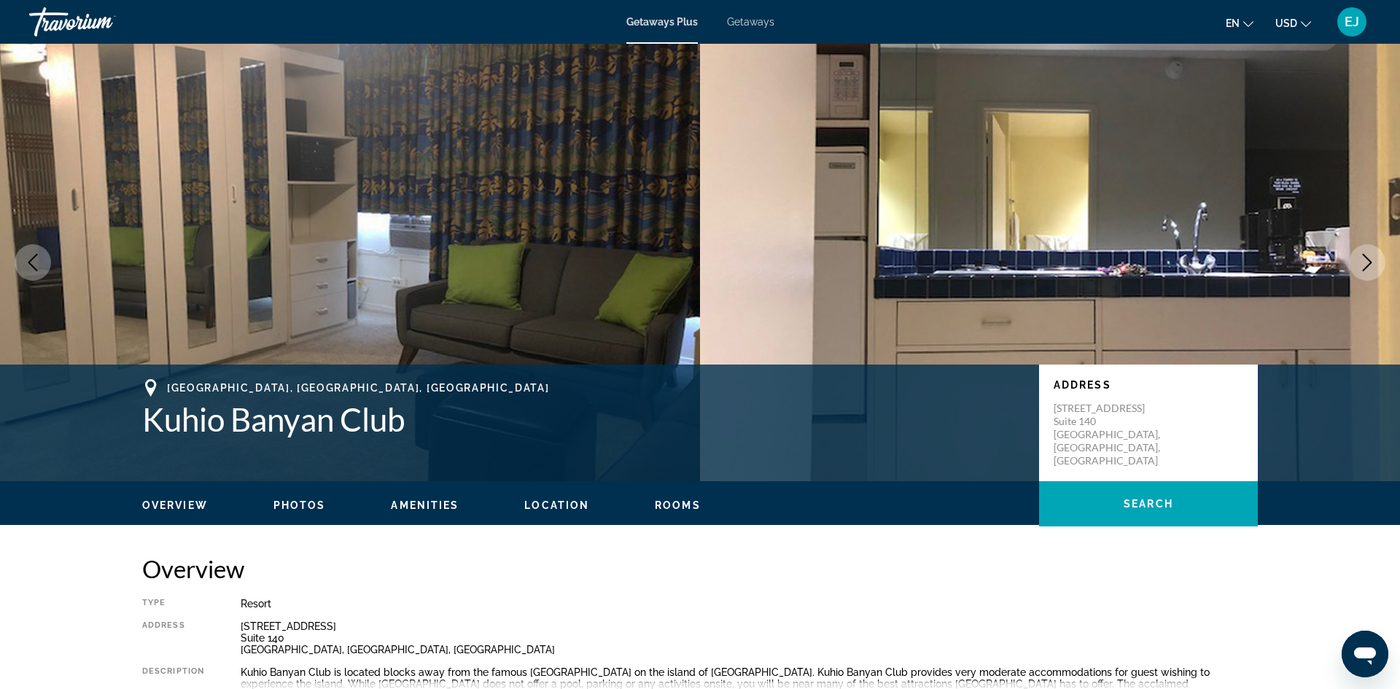
click at [1371, 260] on icon "Next image" at bounding box center [1366, 262] width 17 height 17
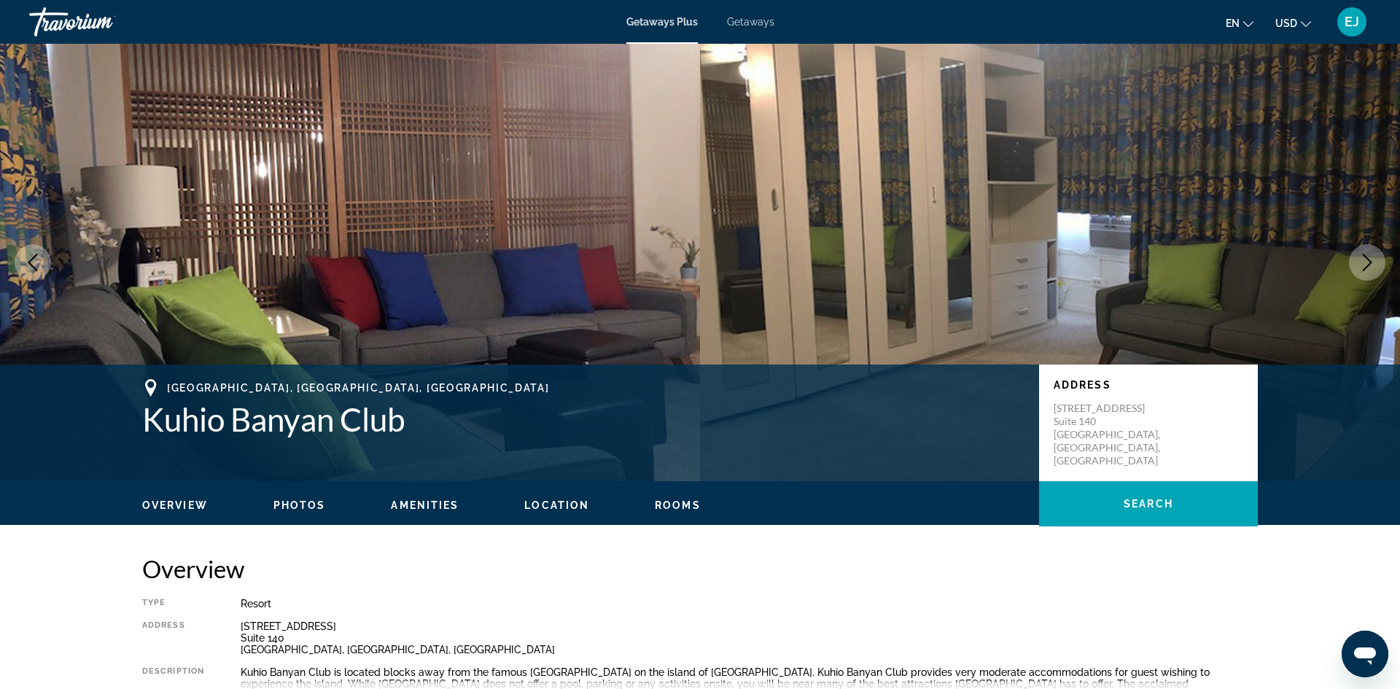
click at [1371, 260] on icon "Next image" at bounding box center [1366, 262] width 17 height 17
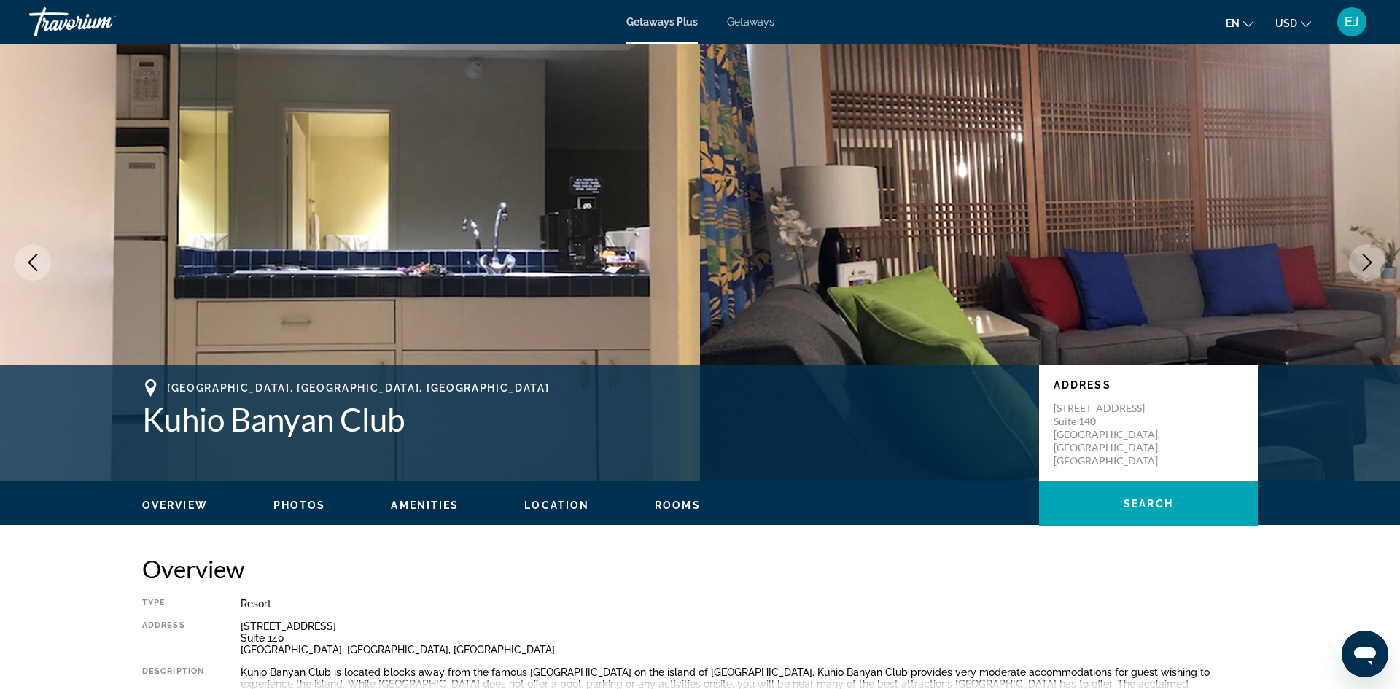
click at [1371, 260] on icon "Next image" at bounding box center [1366, 262] width 17 height 17
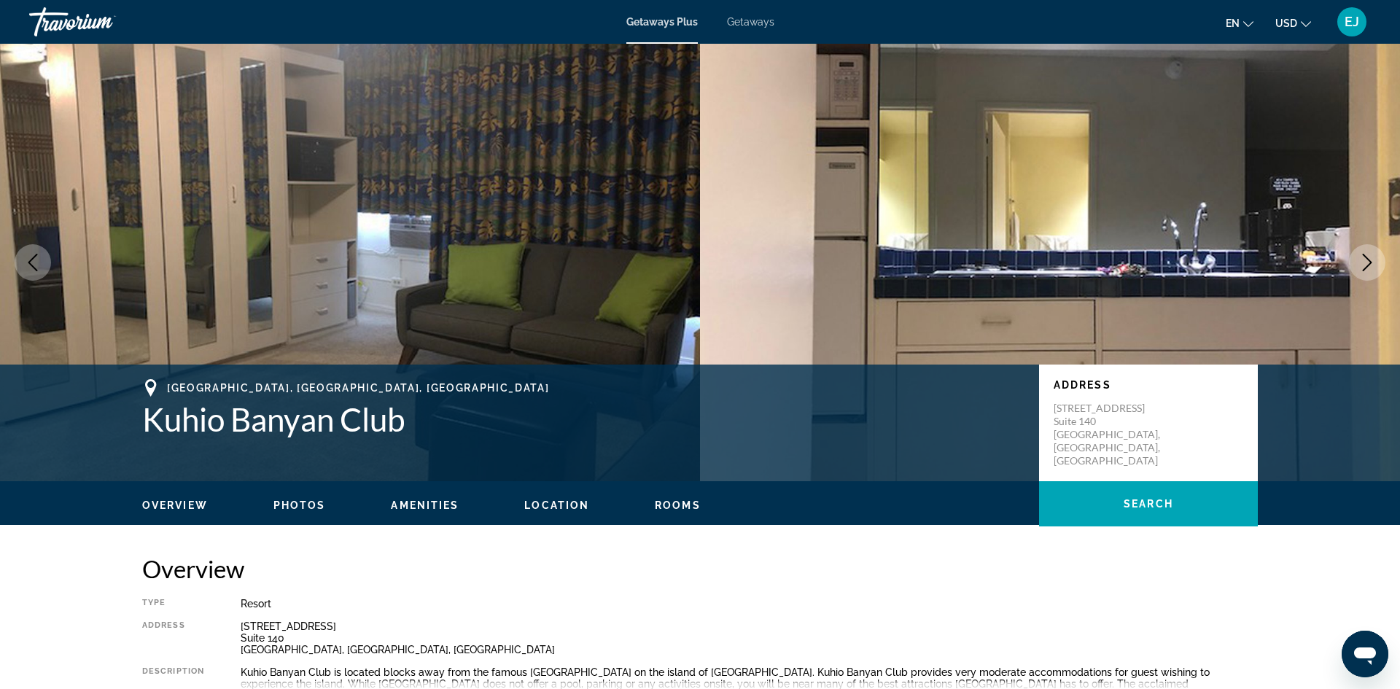
click at [1371, 260] on icon "Next image" at bounding box center [1366, 262] width 17 height 17
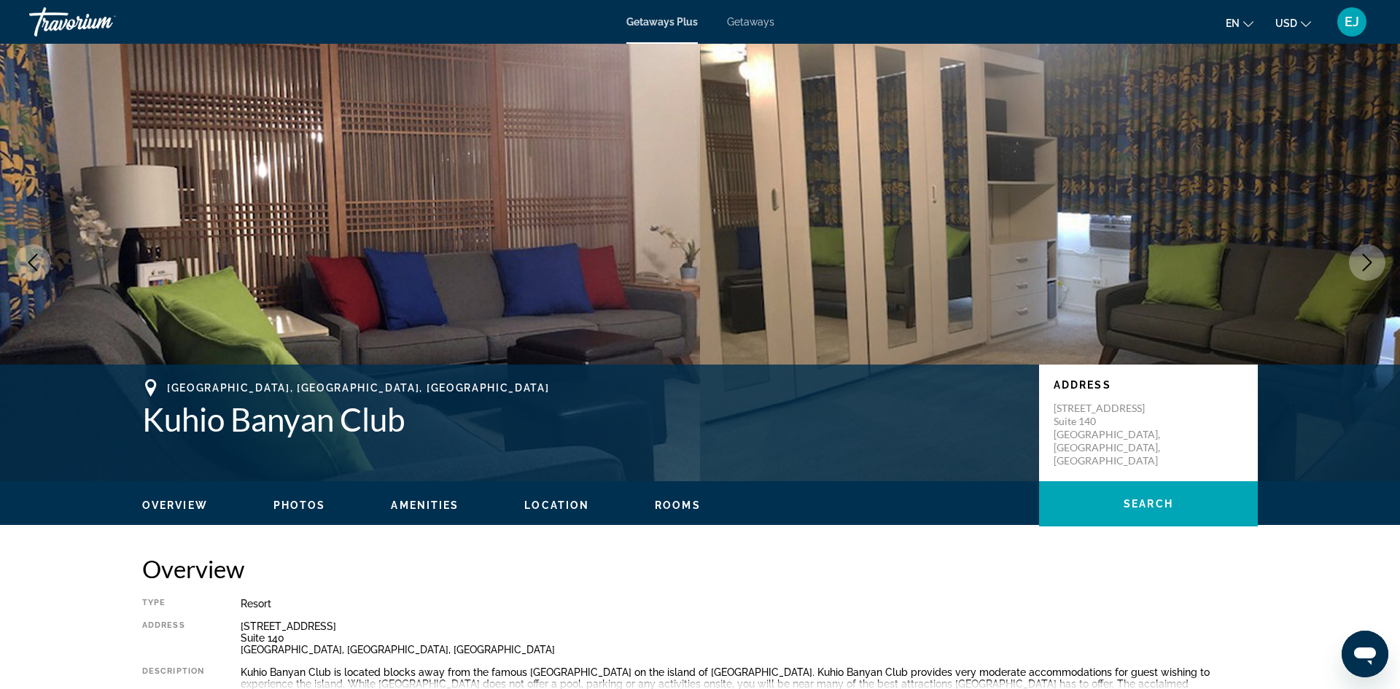
click at [1371, 260] on icon "Next image" at bounding box center [1366, 262] width 17 height 17
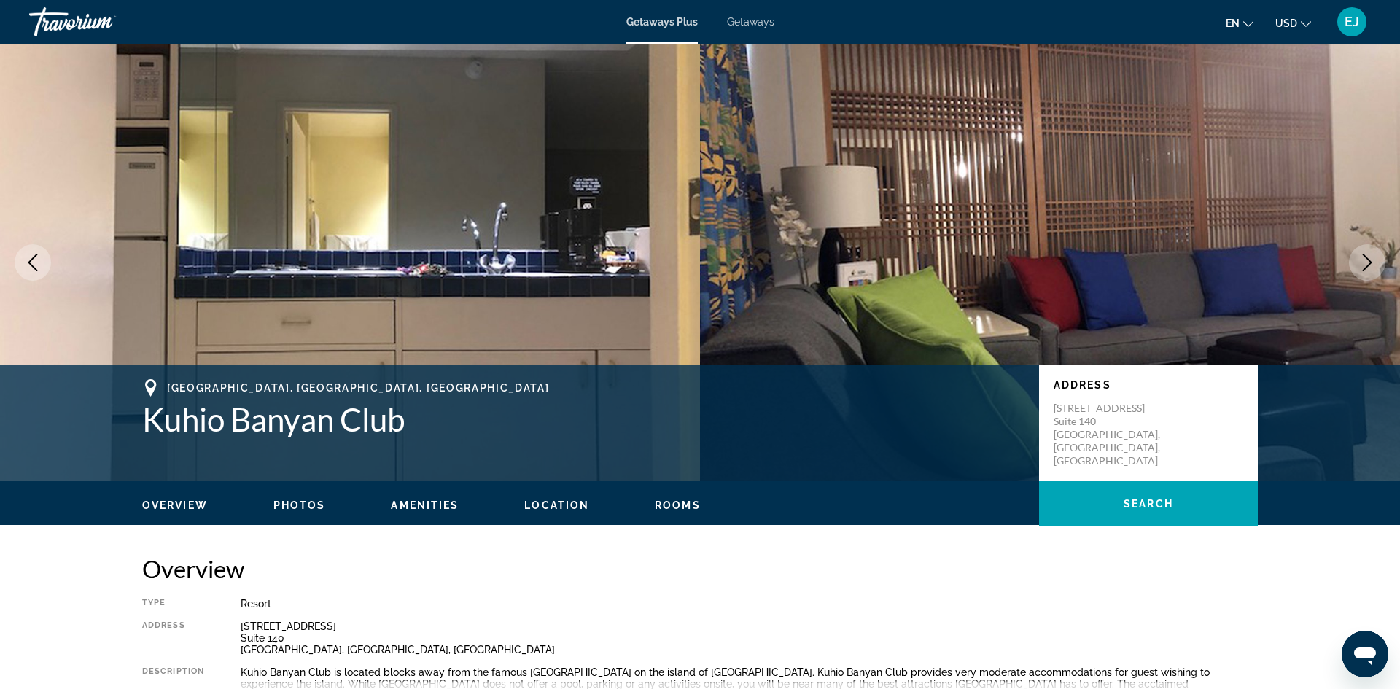
click at [1371, 259] on icon "Next image" at bounding box center [1366, 262] width 17 height 17
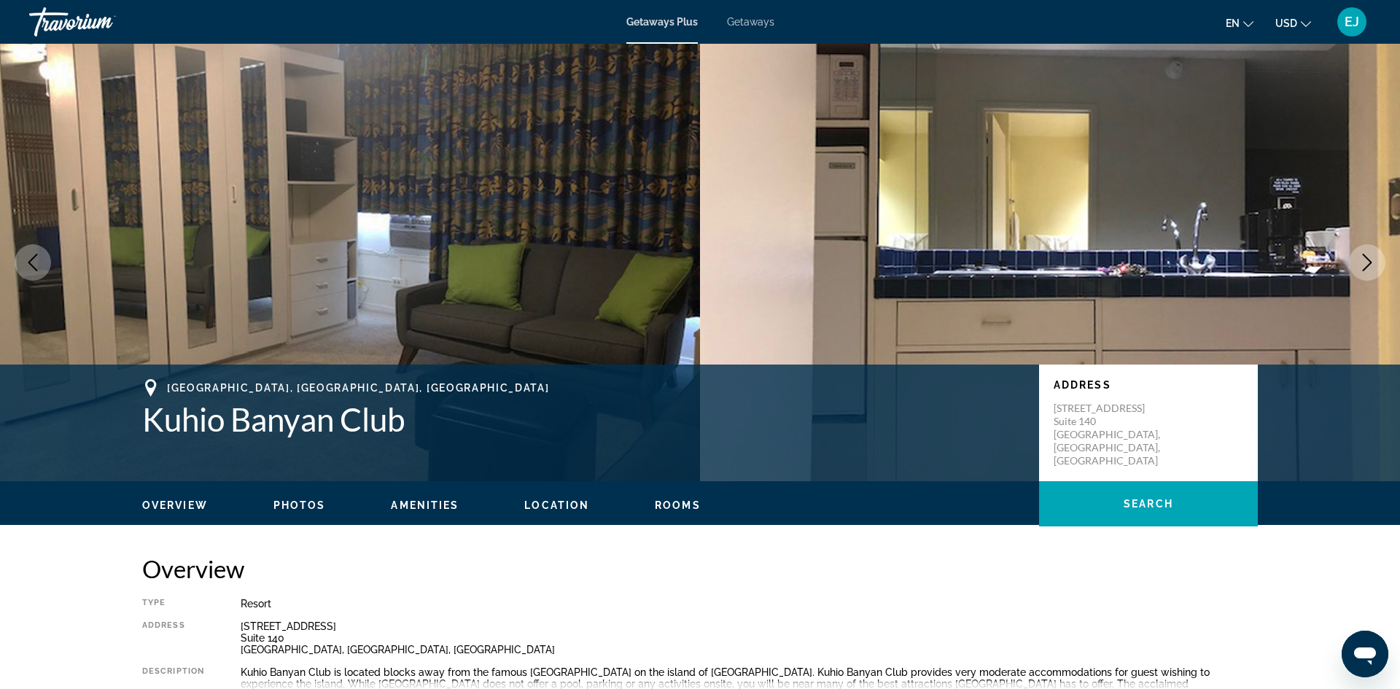
click at [1371, 259] on icon "Next image" at bounding box center [1366, 262] width 17 height 17
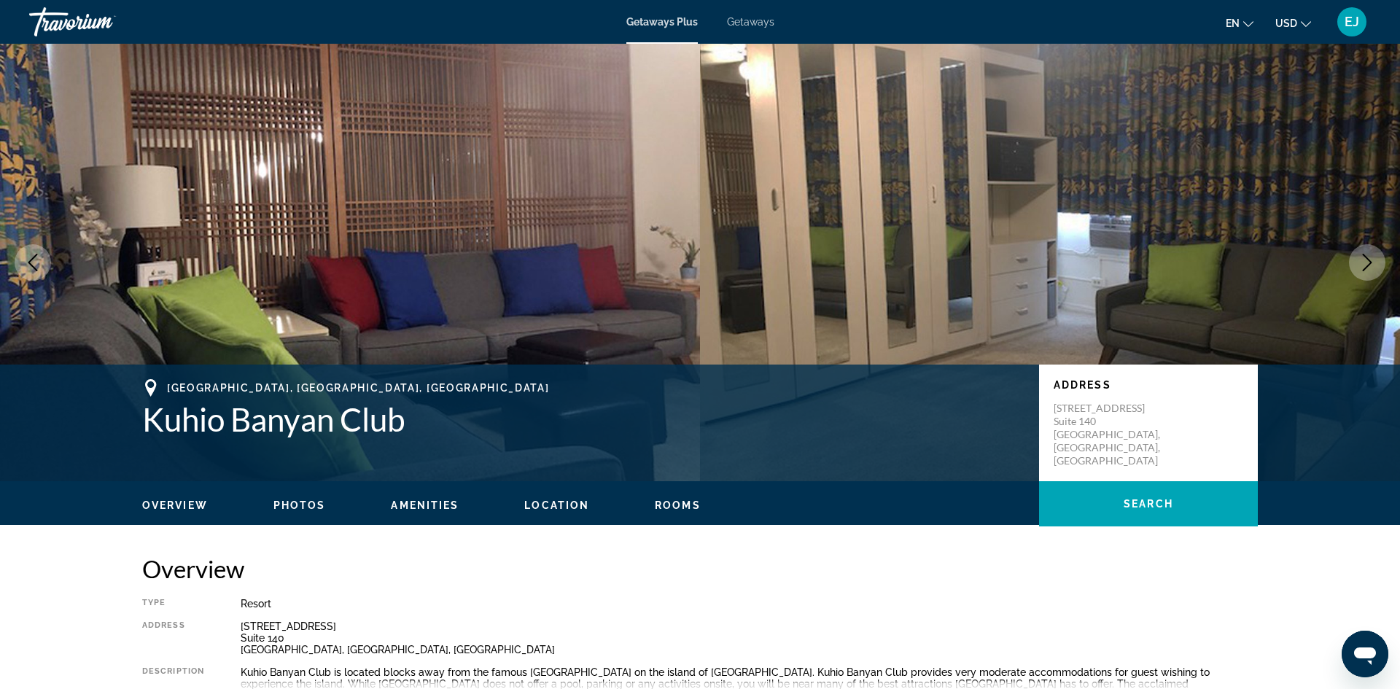
click at [187, 502] on span "Overview" at bounding box center [175, 505] width 66 height 12
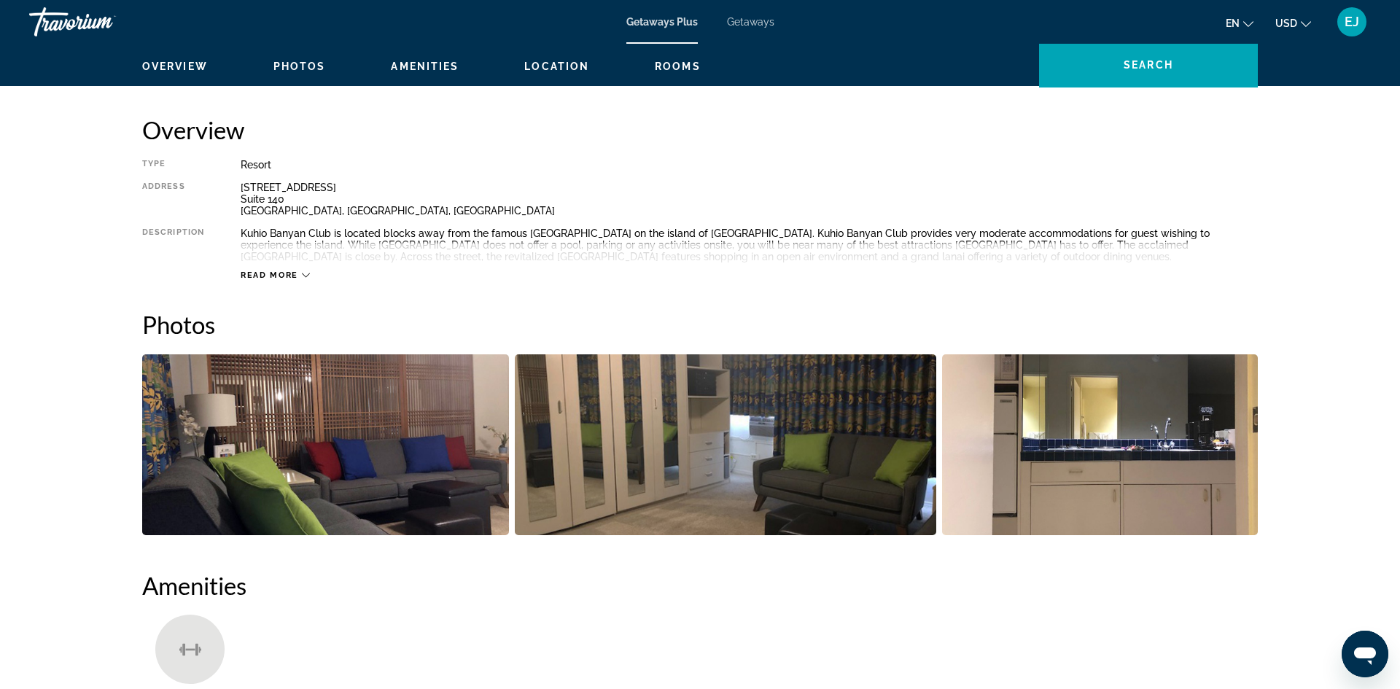
scroll to position [467, 0]
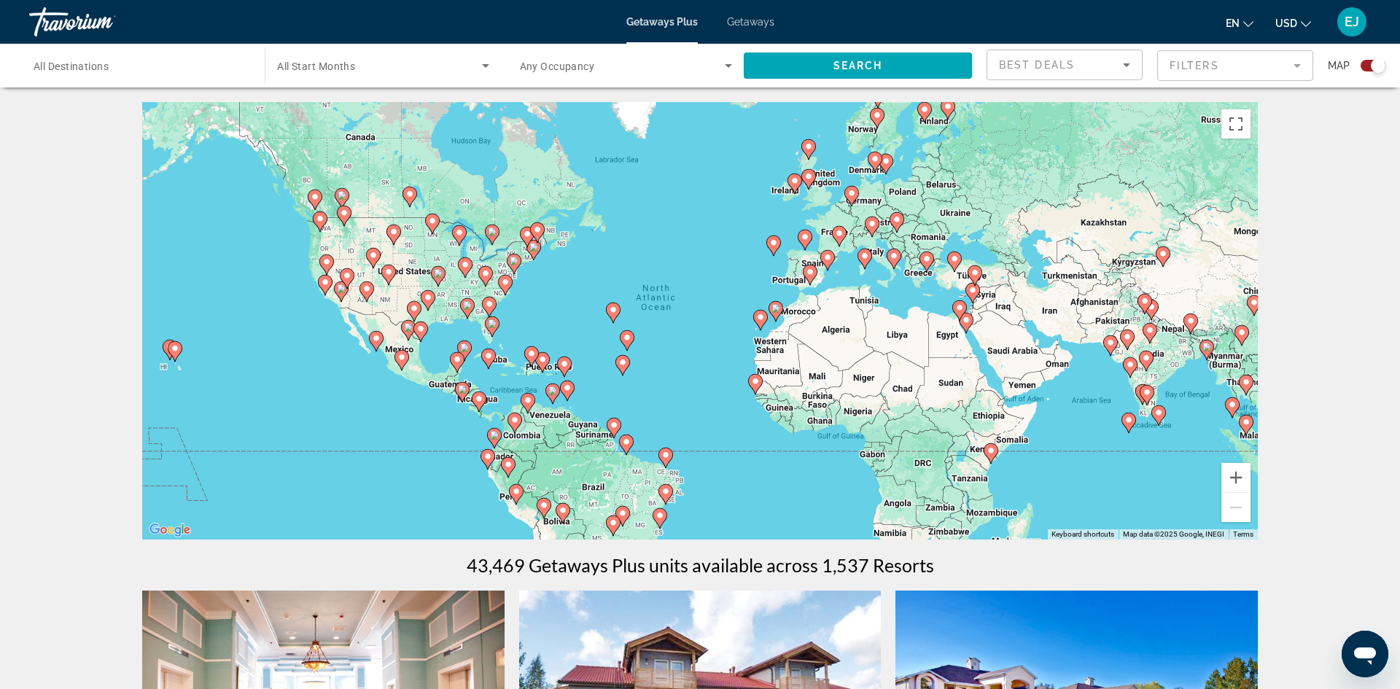
click at [1350, 20] on span "EJ" at bounding box center [1351, 22] width 15 height 15
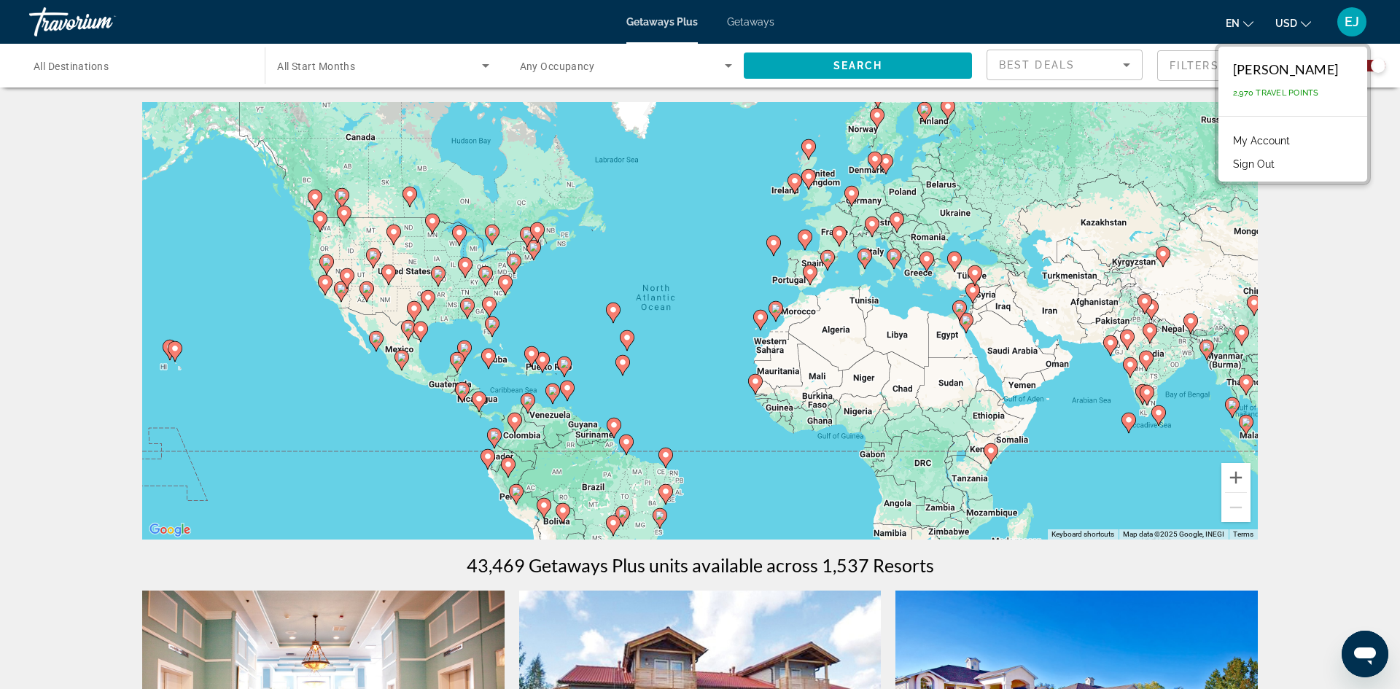
click at [1269, 163] on button "Sign Out" at bounding box center [1253, 164] width 56 height 19
